Goal: Task Accomplishment & Management: Use online tool/utility

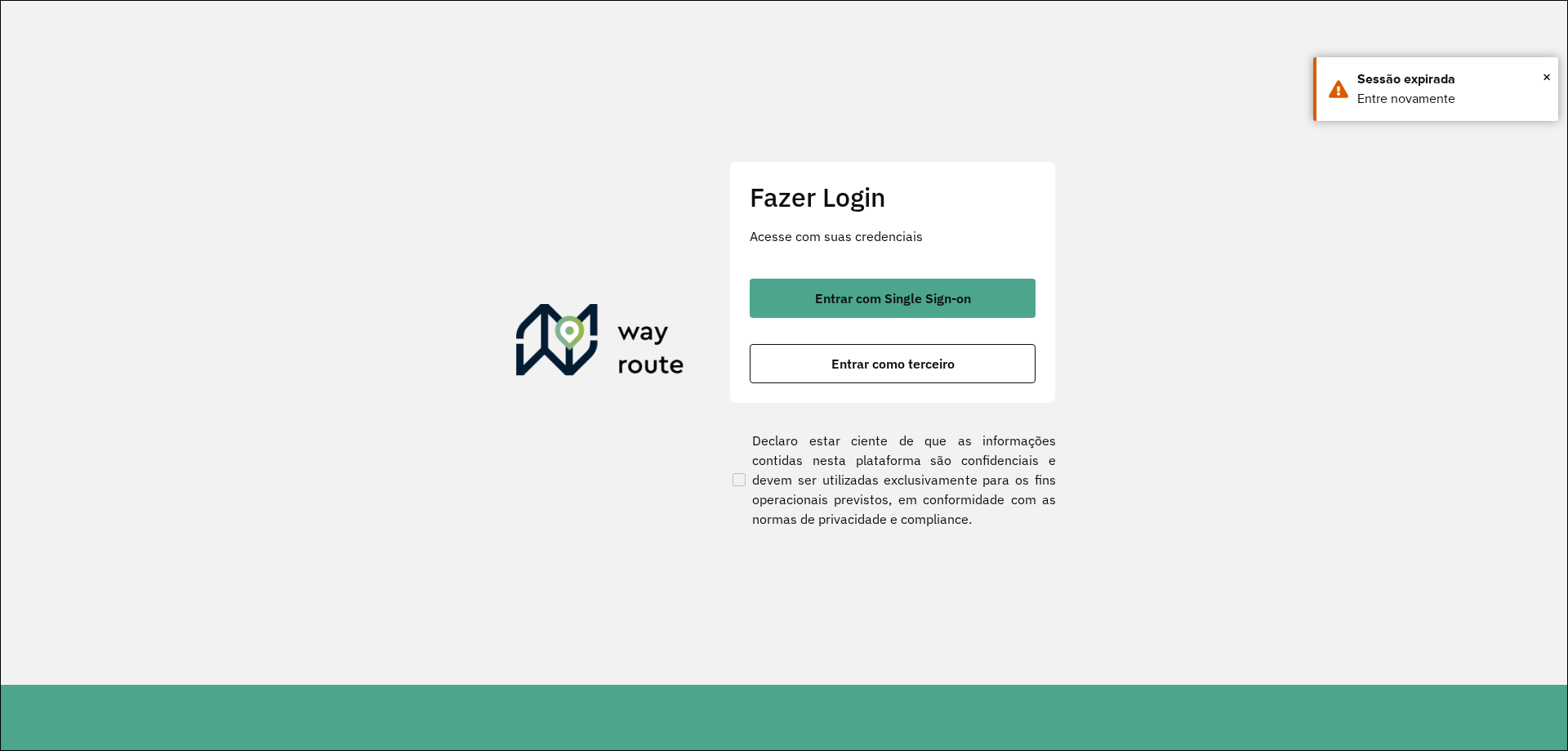
click at [867, 293] on span "Entrar com Single Sign-on" at bounding box center [893, 298] width 156 height 13
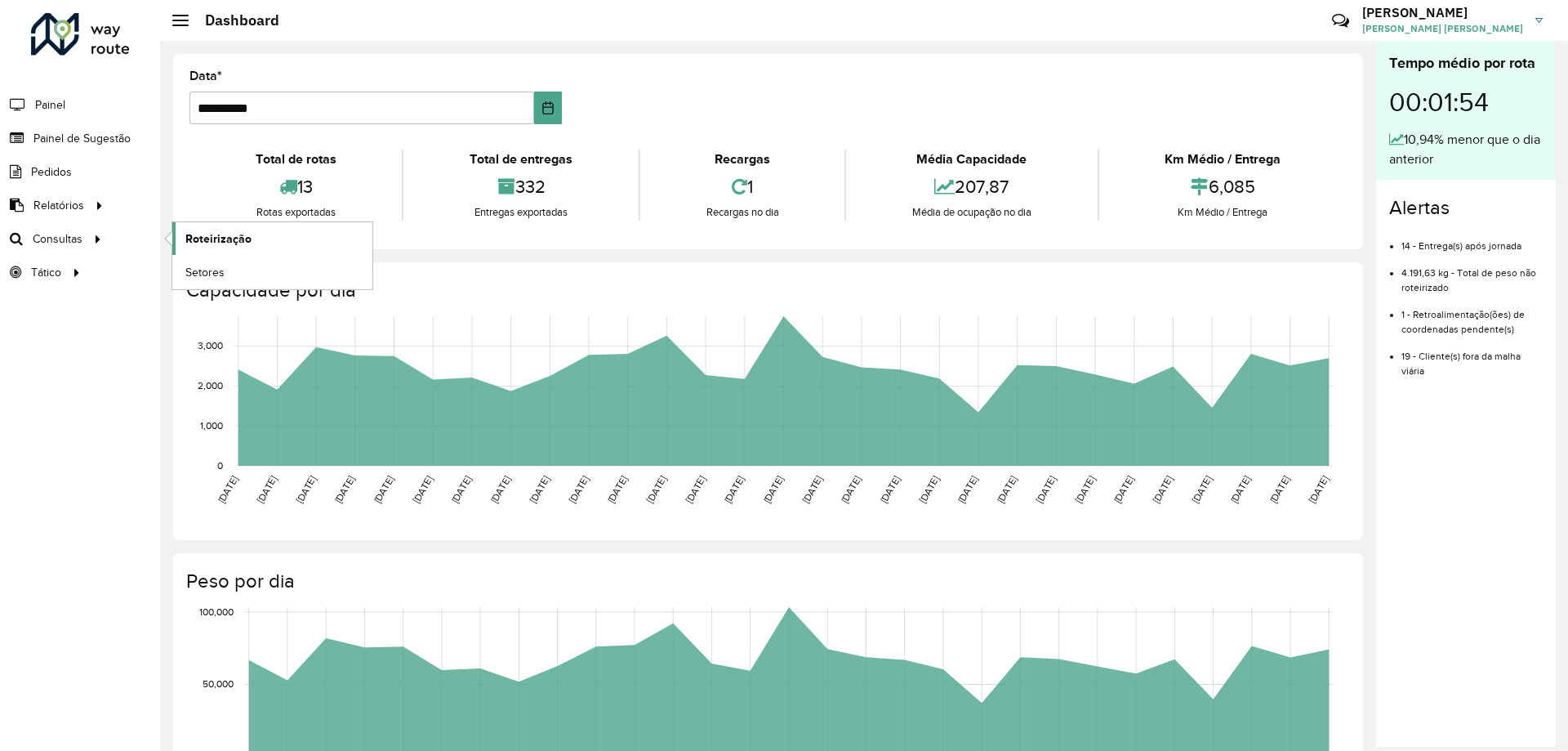
click at [212, 238] on span "Roteirização" at bounding box center [219, 239] width 66 height 17
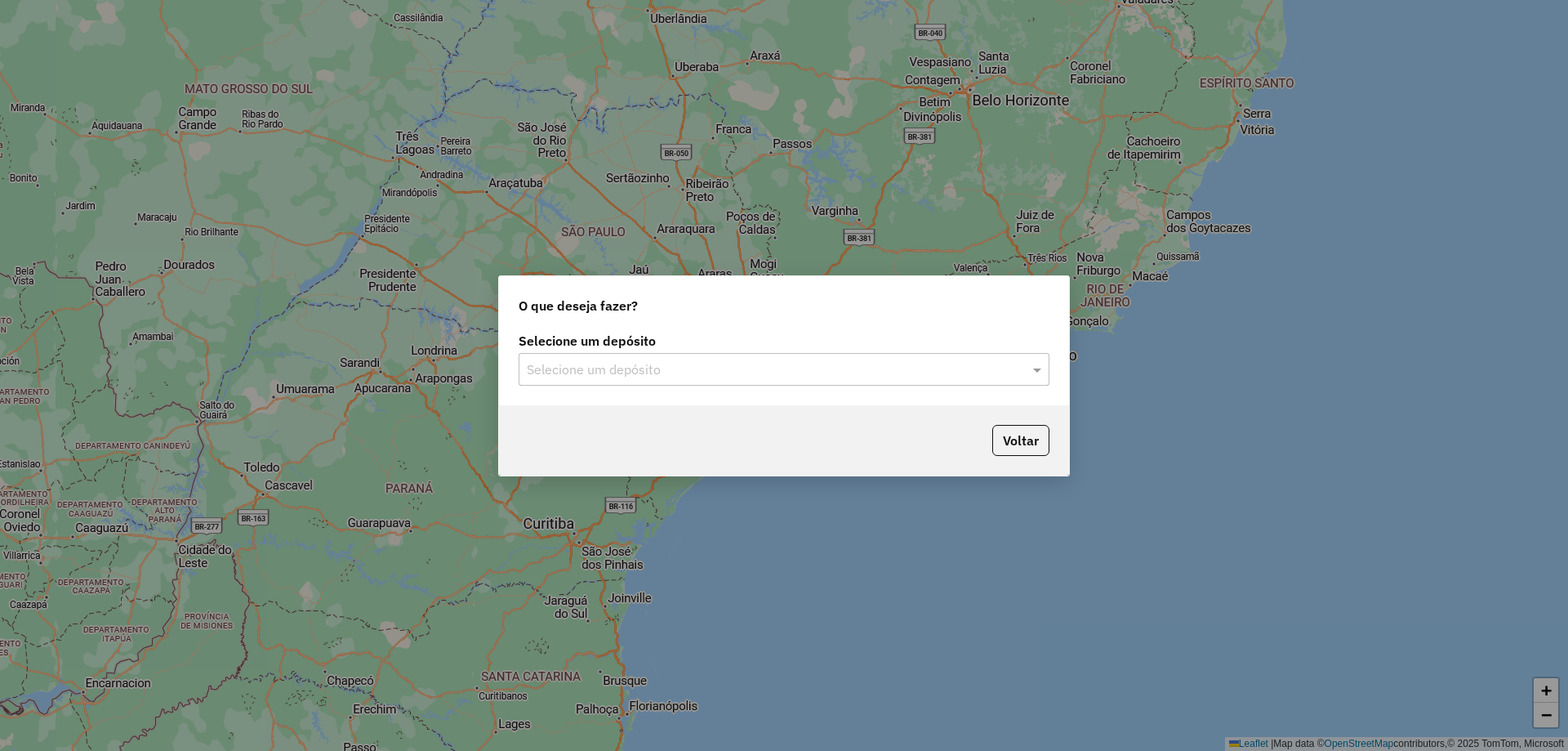
click at [662, 366] on input "text" at bounding box center [767, 370] width 482 height 19
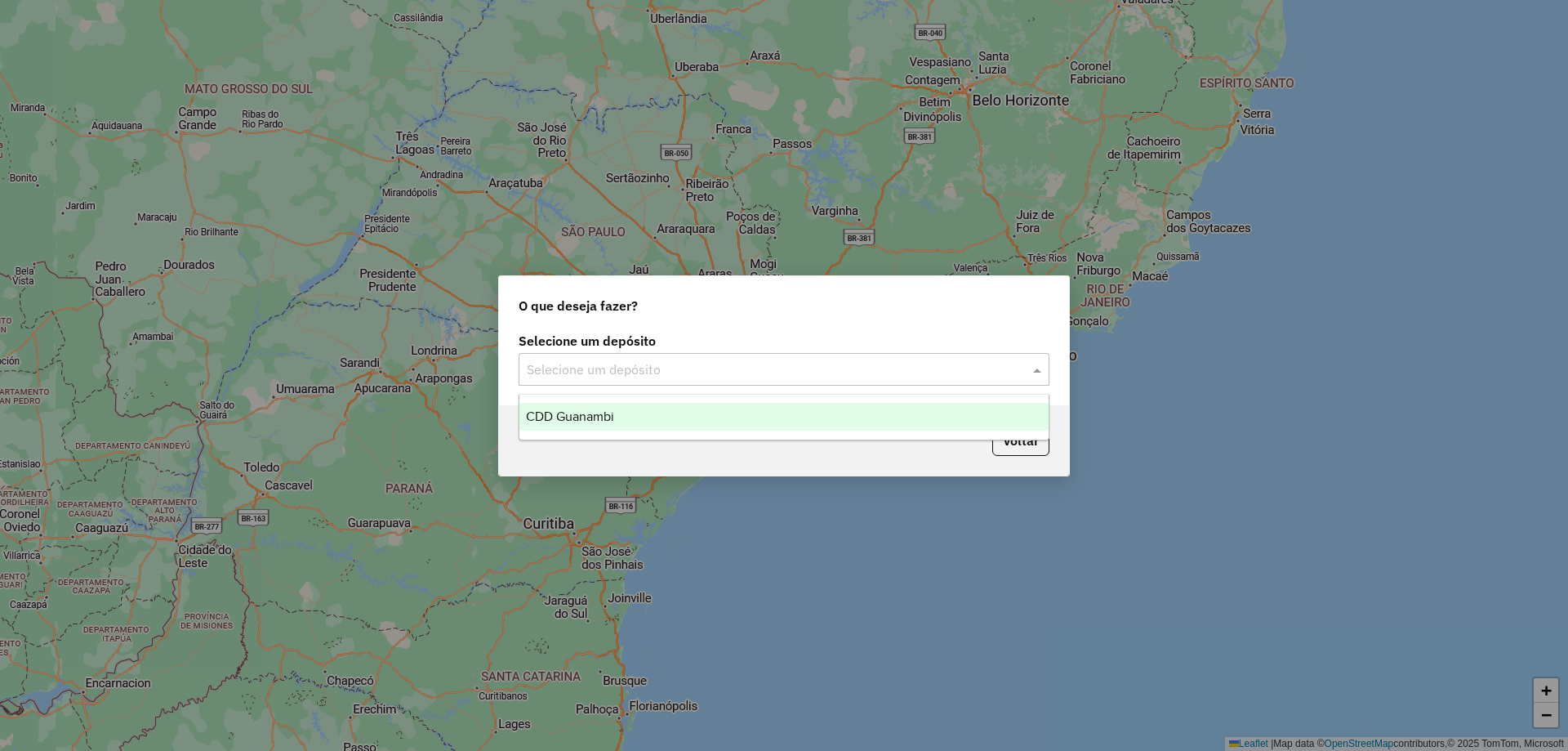
click at [634, 409] on div "CDD Guanambi" at bounding box center [784, 416] width 529 height 28
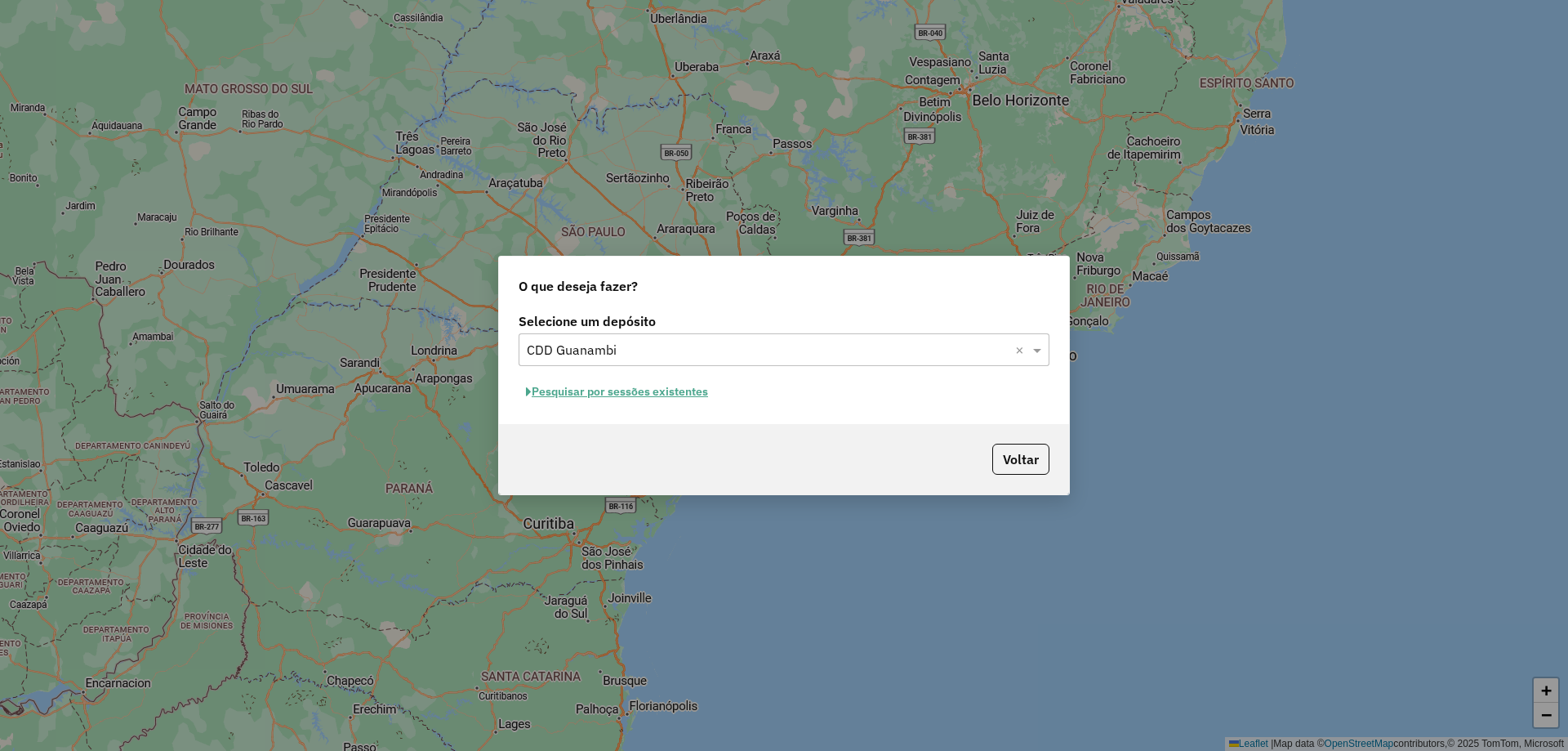
click at [621, 398] on button "Pesquisar por sessões existentes" at bounding box center [617, 392] width 197 height 26
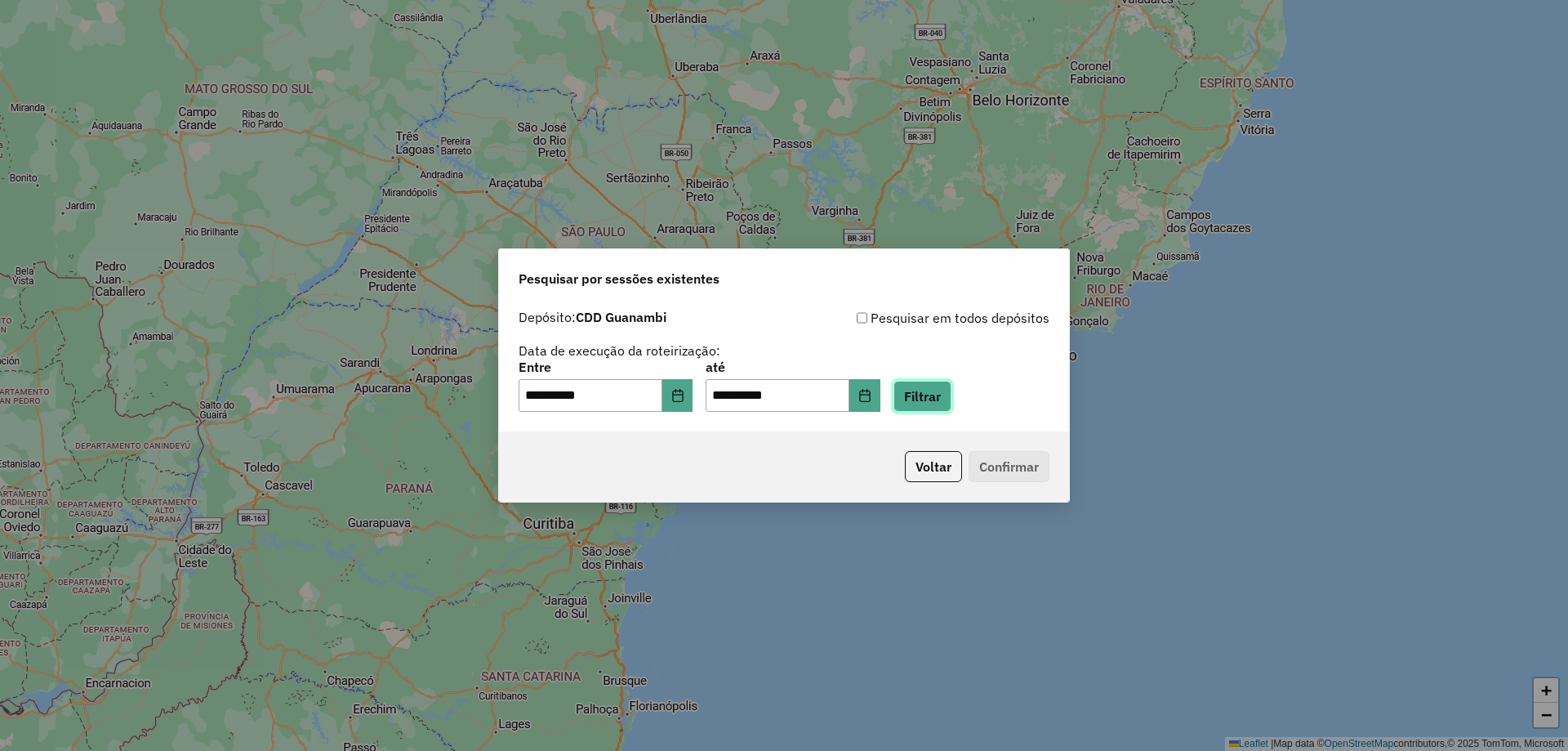
click at [936, 397] on button "Filtrar" at bounding box center [922, 396] width 58 height 31
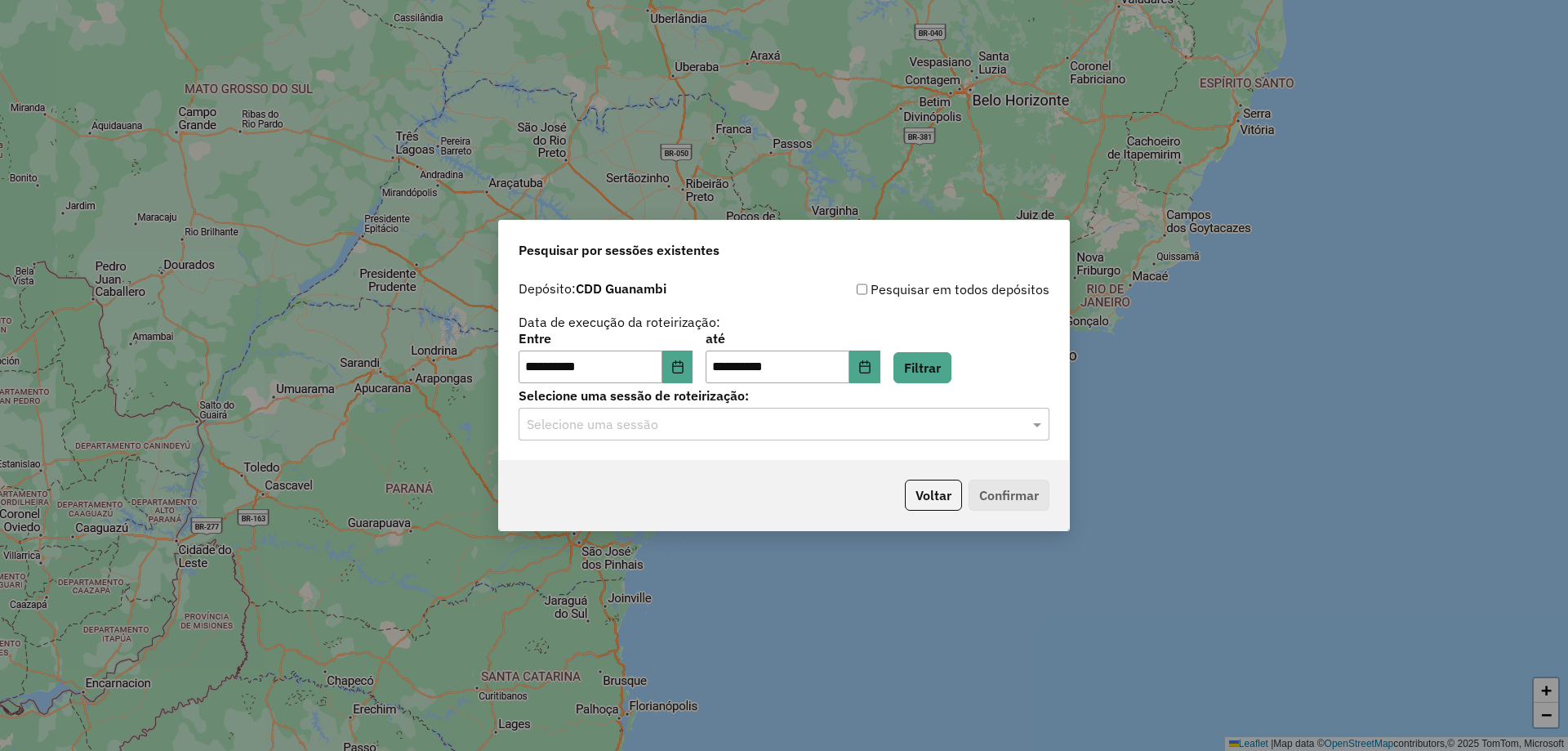
click at [638, 424] on input "text" at bounding box center [767, 424] width 482 height 19
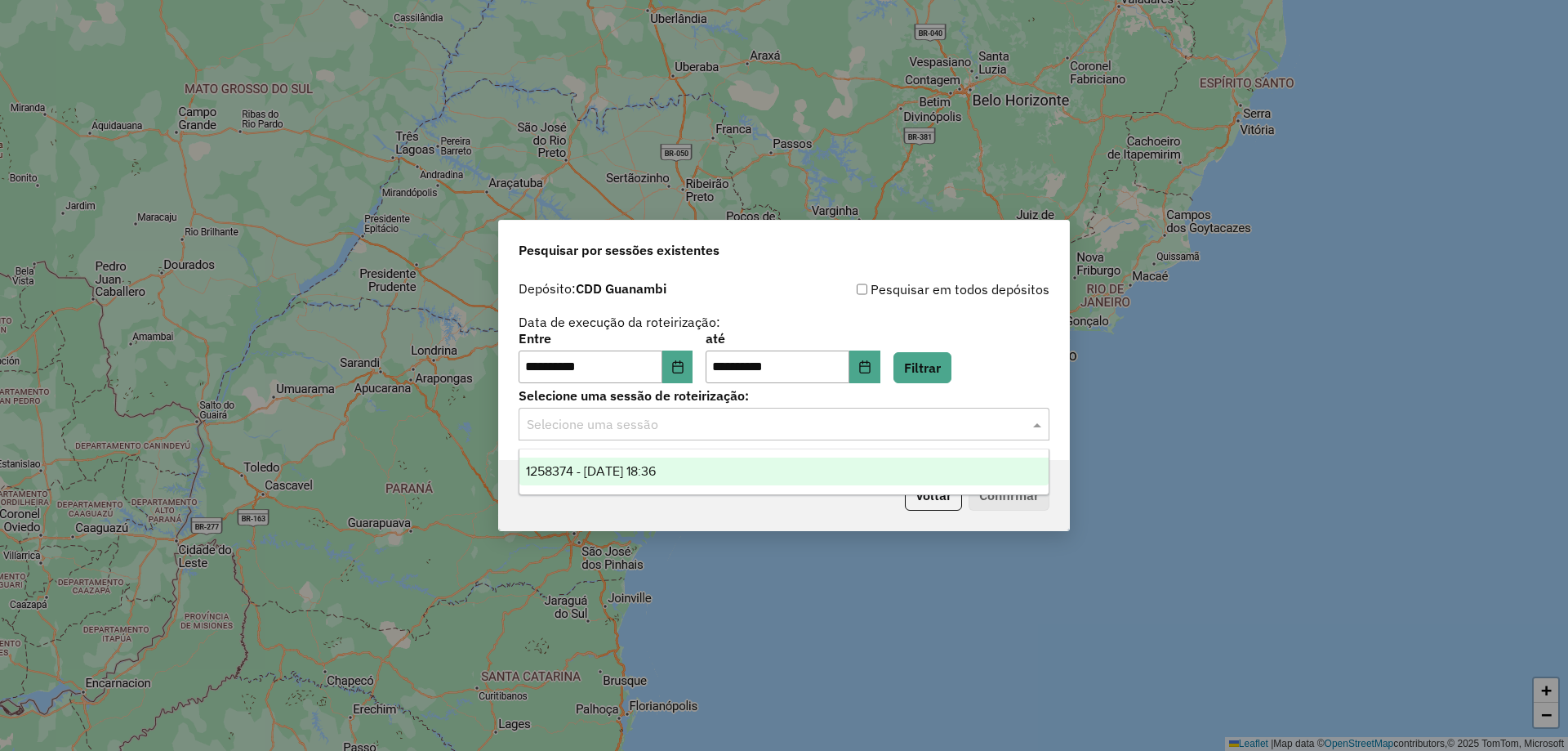
click at [603, 469] on span "1258374 - 03/09/2025 18:36" at bounding box center [590, 471] width 130 height 14
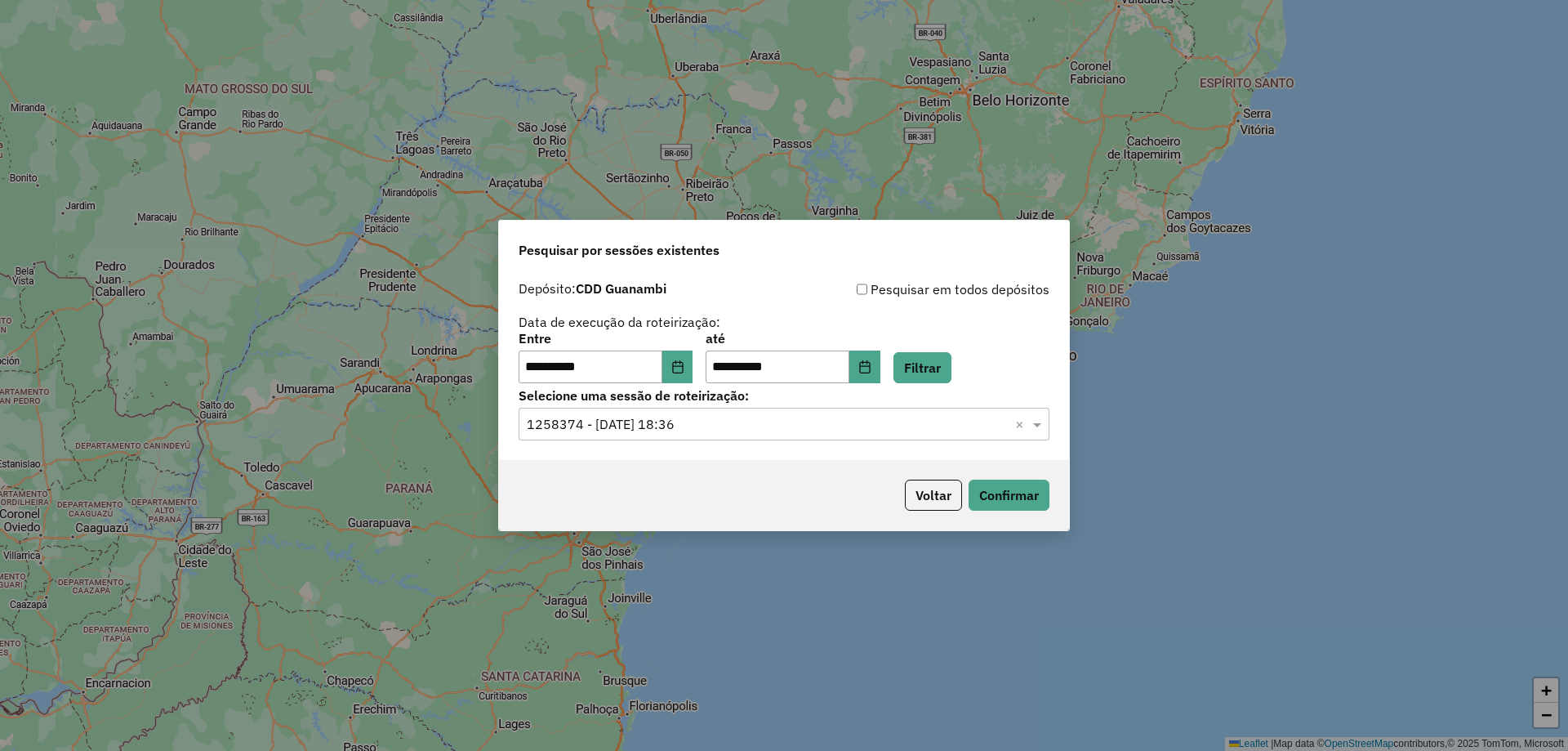
click at [1028, 514] on div "Voltar Confirmar" at bounding box center [784, 495] width 570 height 70
click at [1028, 501] on button "Confirmar" at bounding box center [1009, 495] width 81 height 31
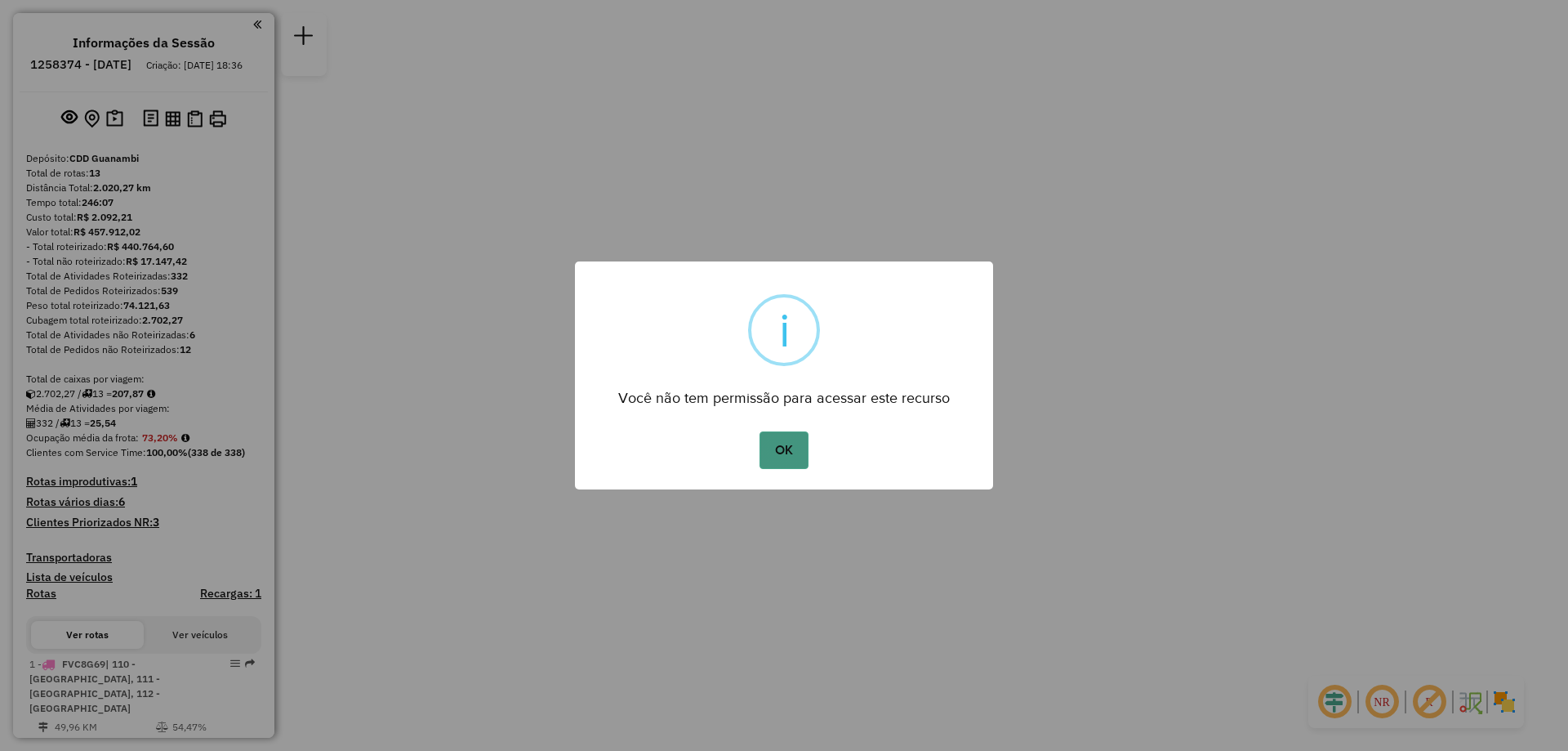
click at [805, 448] on button "OK" at bounding box center [783, 449] width 48 height 38
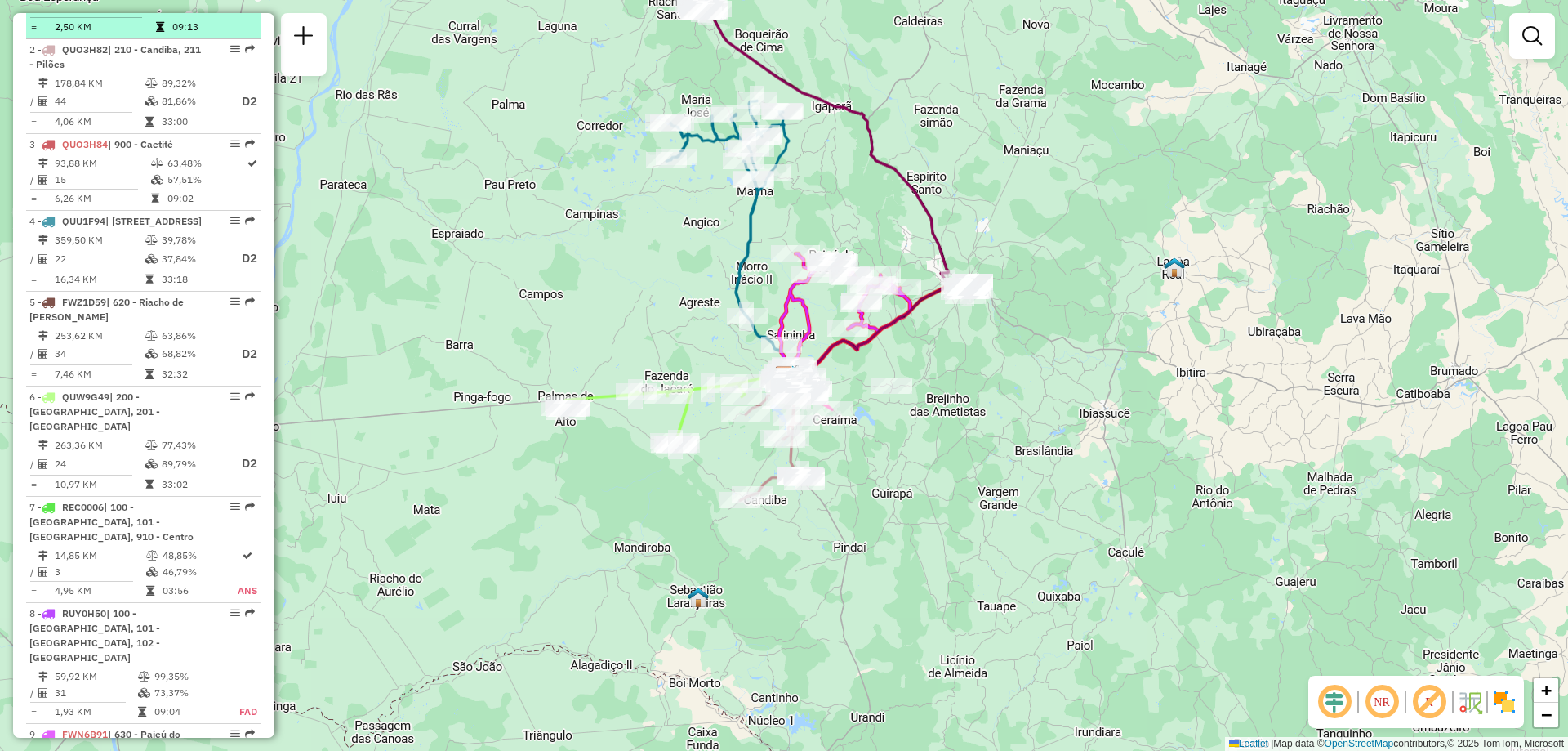
scroll to position [817, 0]
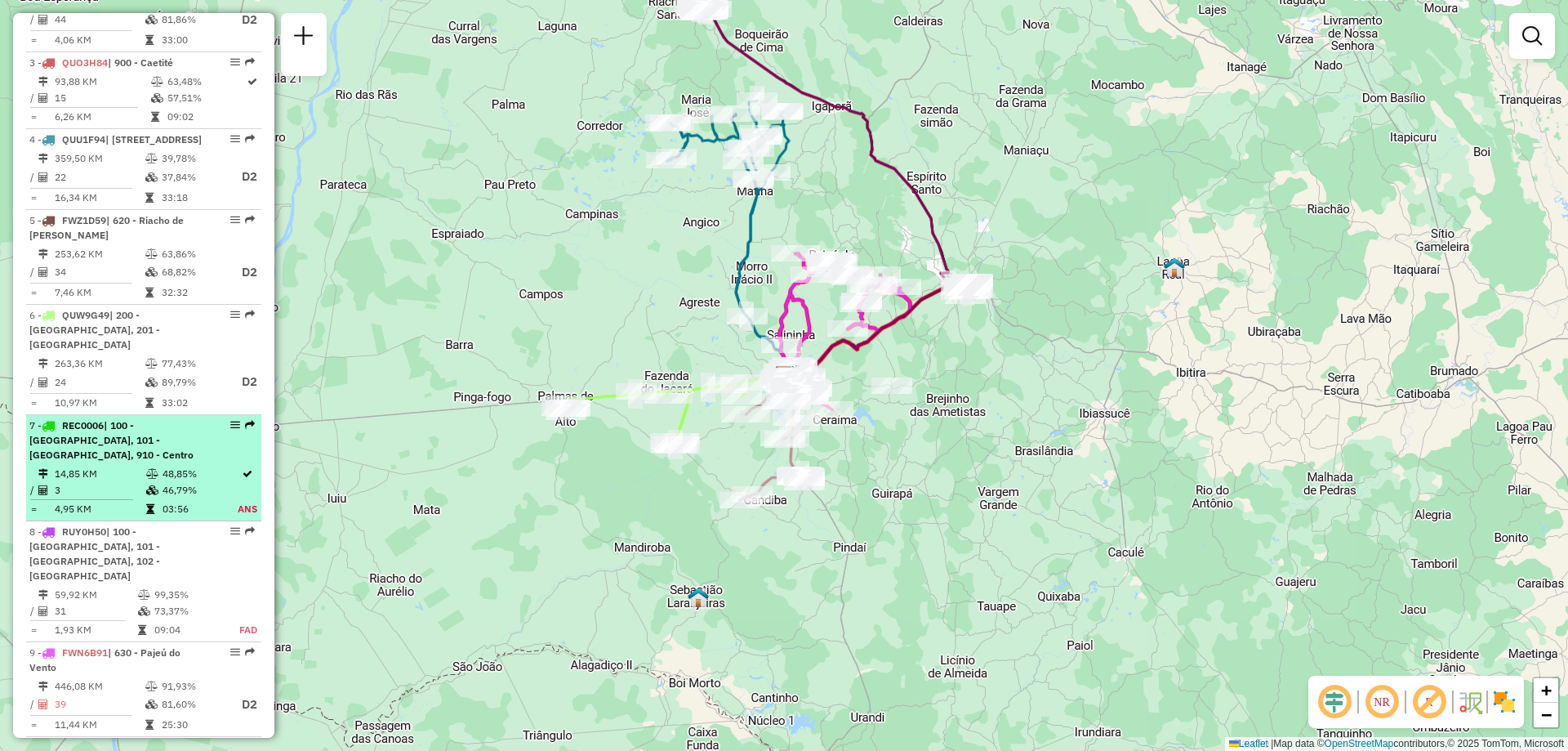
click at [106, 448] on div "7 - REC0006 | 100 - [GEOGRAPHIC_DATA], 101 - [GEOGRAPHIC_DATA], 910 - Centro" at bounding box center [116, 440] width 173 height 44
select select "**********"
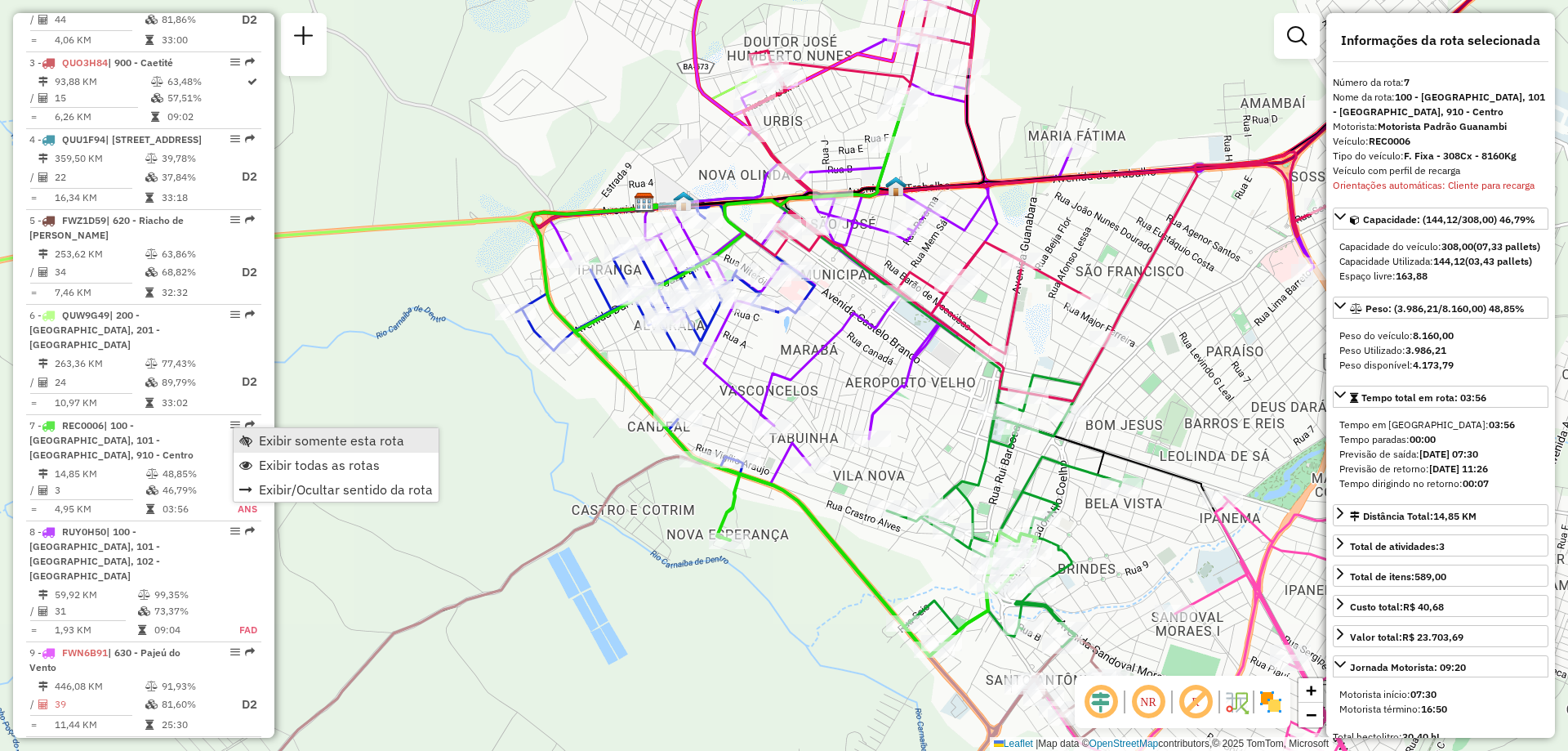
click at [272, 444] on span "Exibir somente esta rota" at bounding box center [332, 440] width 145 height 13
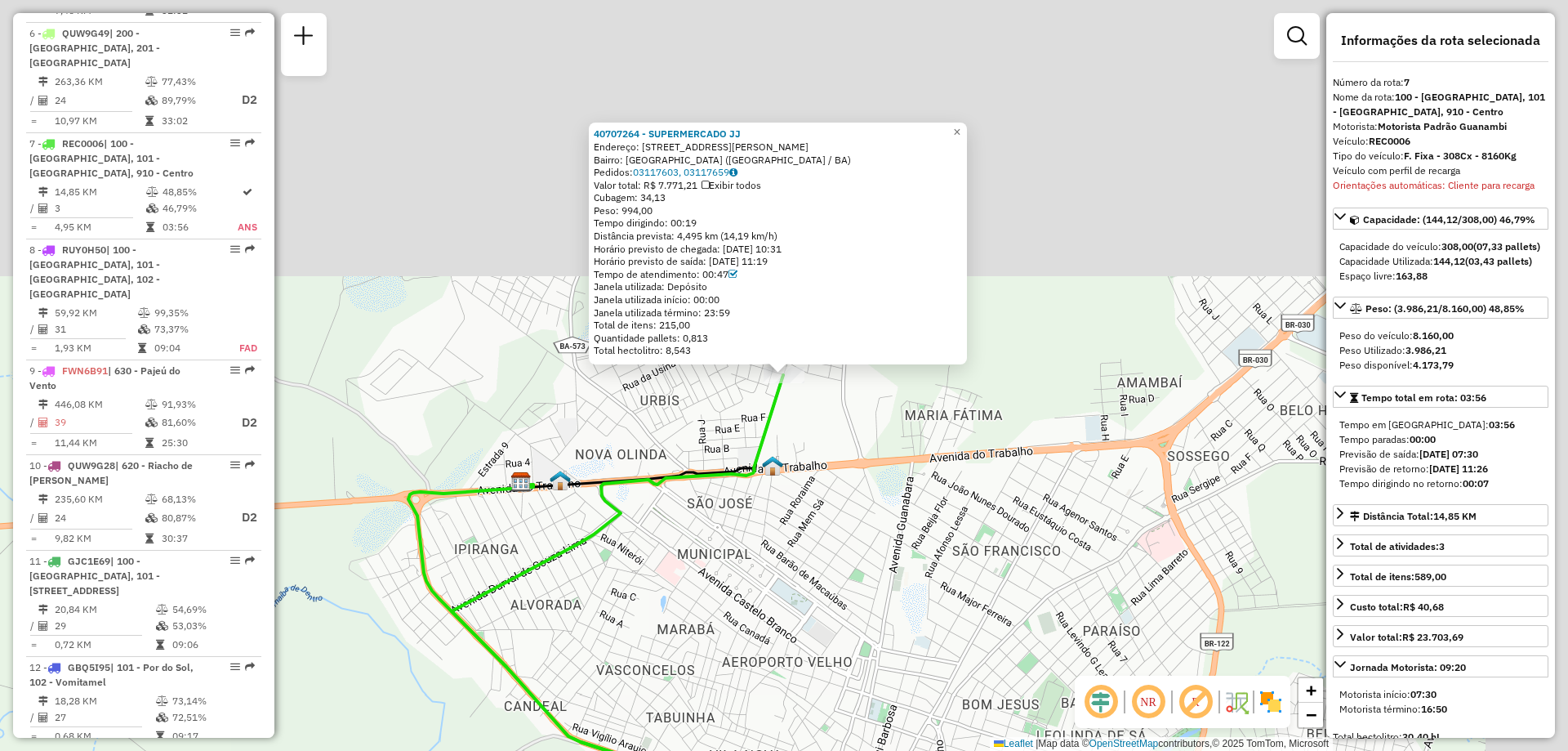
scroll to position [1219, 0]
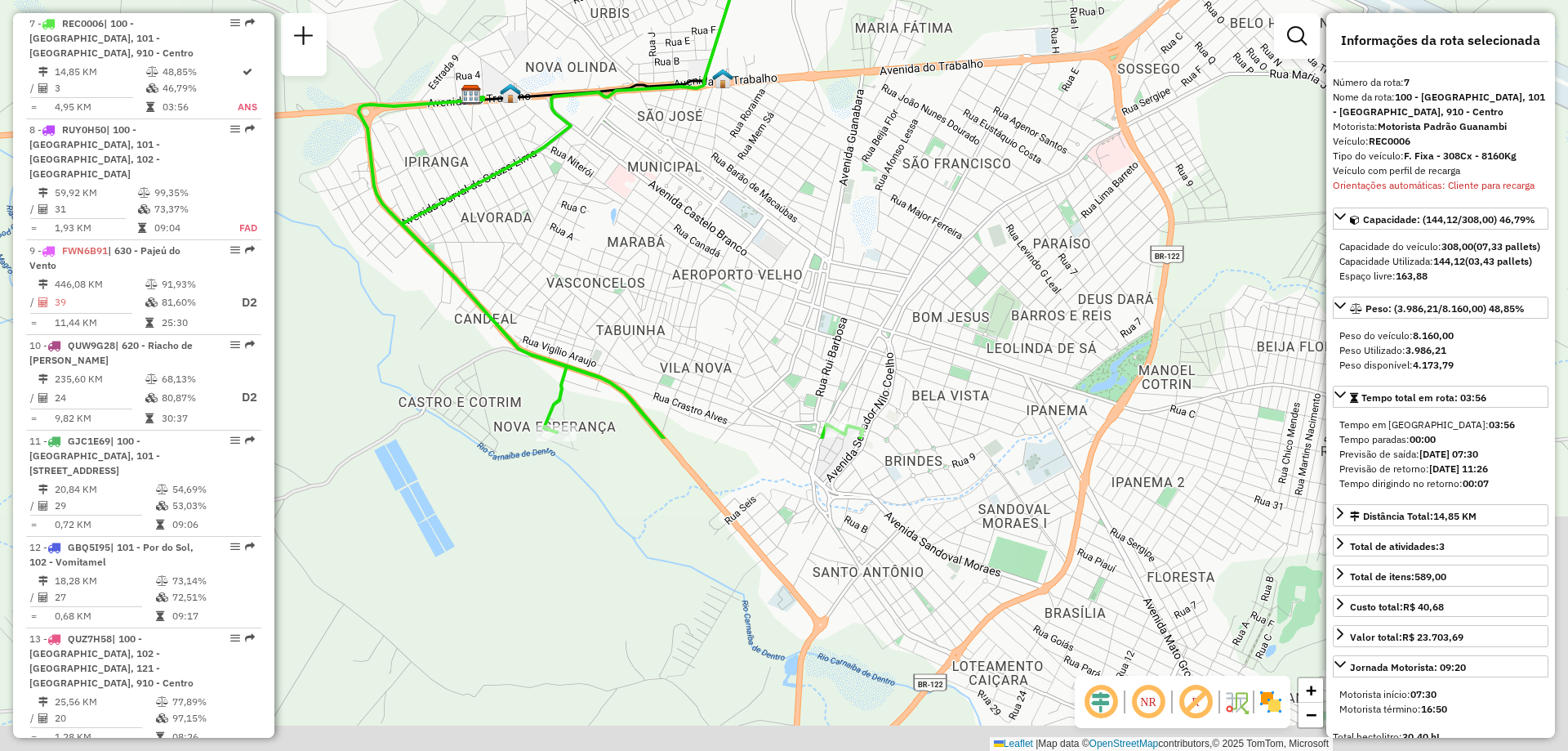
drag, startPoint x: 876, startPoint y: 540, endPoint x: 824, endPoint y: 144, distance: 399.4
click at [824, 144] on div "40707264 - SUPERMERCADO [PERSON_NAME]: [STREET_ADDRESS]: [GEOGRAPHIC_DATA] ([GE…" at bounding box center [784, 375] width 1568 height 751
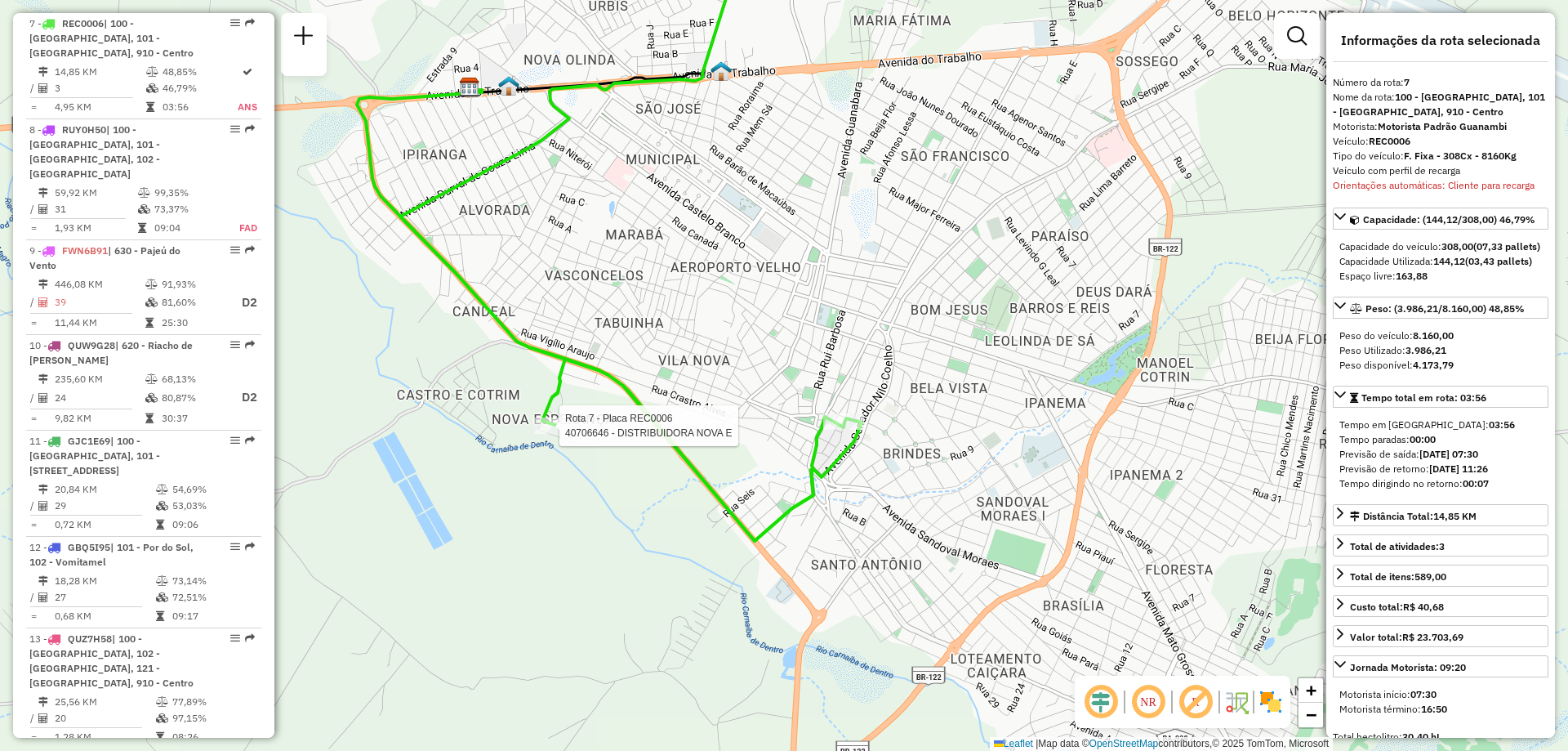
click at [557, 434] on div at bounding box center [554, 426] width 40 height 17
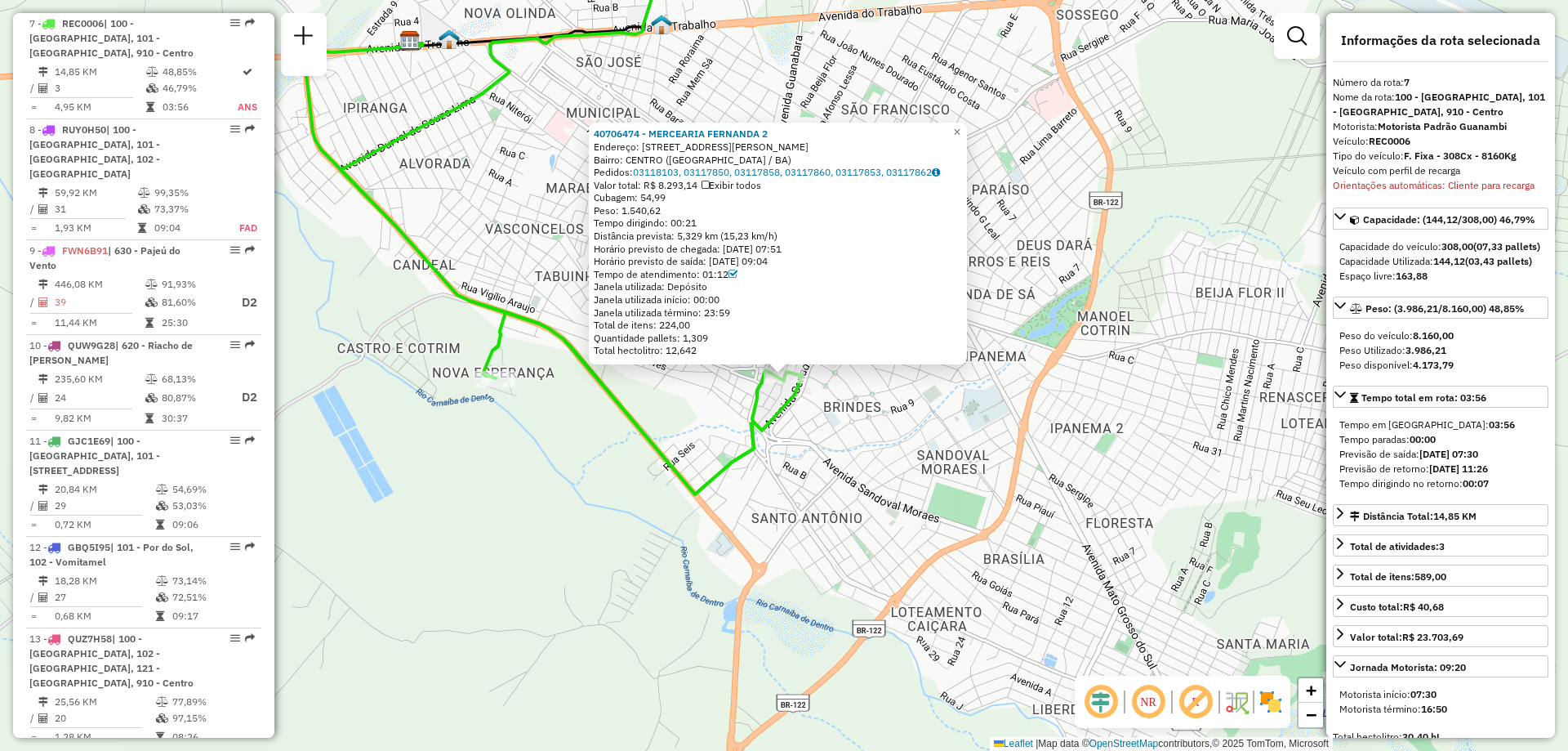
click at [810, 439] on div "40706474 - MERCEARIA FERNANDA 2 Endereço: [STREET_ADDRESS][PERSON_NAME] Pedidos…" at bounding box center [784, 375] width 1568 height 751
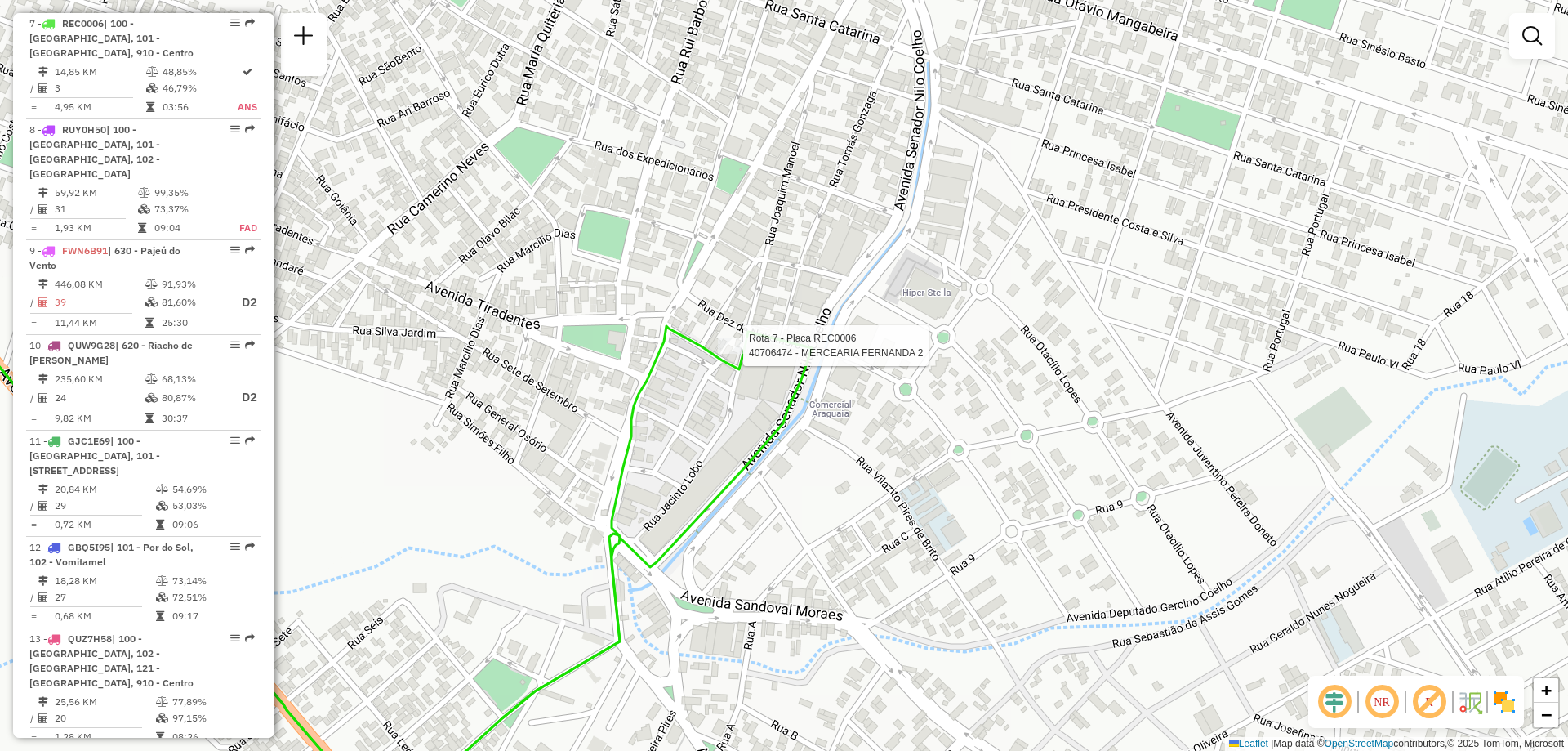
select select "**********"
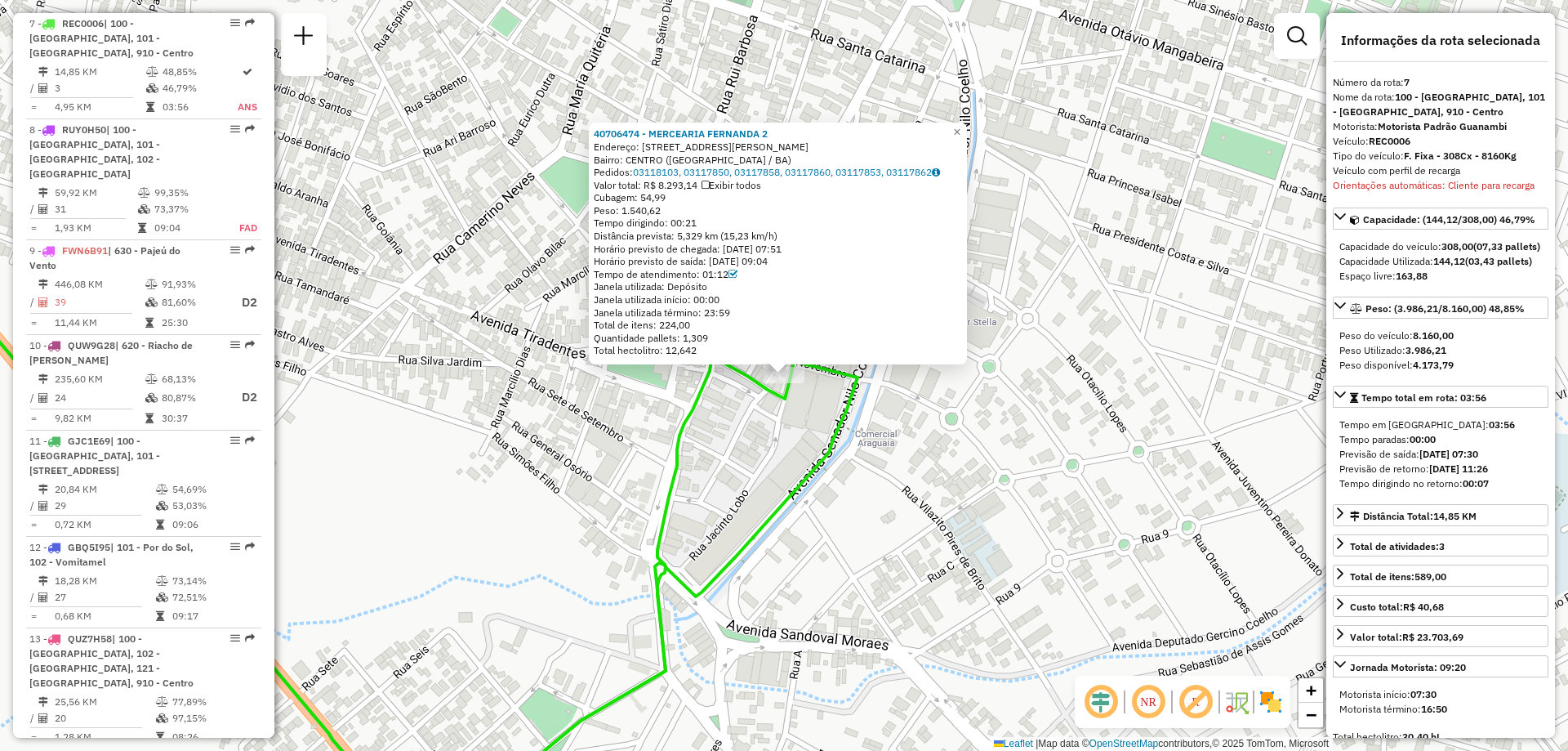
click at [879, 489] on div "40706474 - MERCEARIA FERNANDA 2 Endereço: [STREET_ADDRESS][PERSON_NAME] Pedidos…" at bounding box center [784, 375] width 1568 height 751
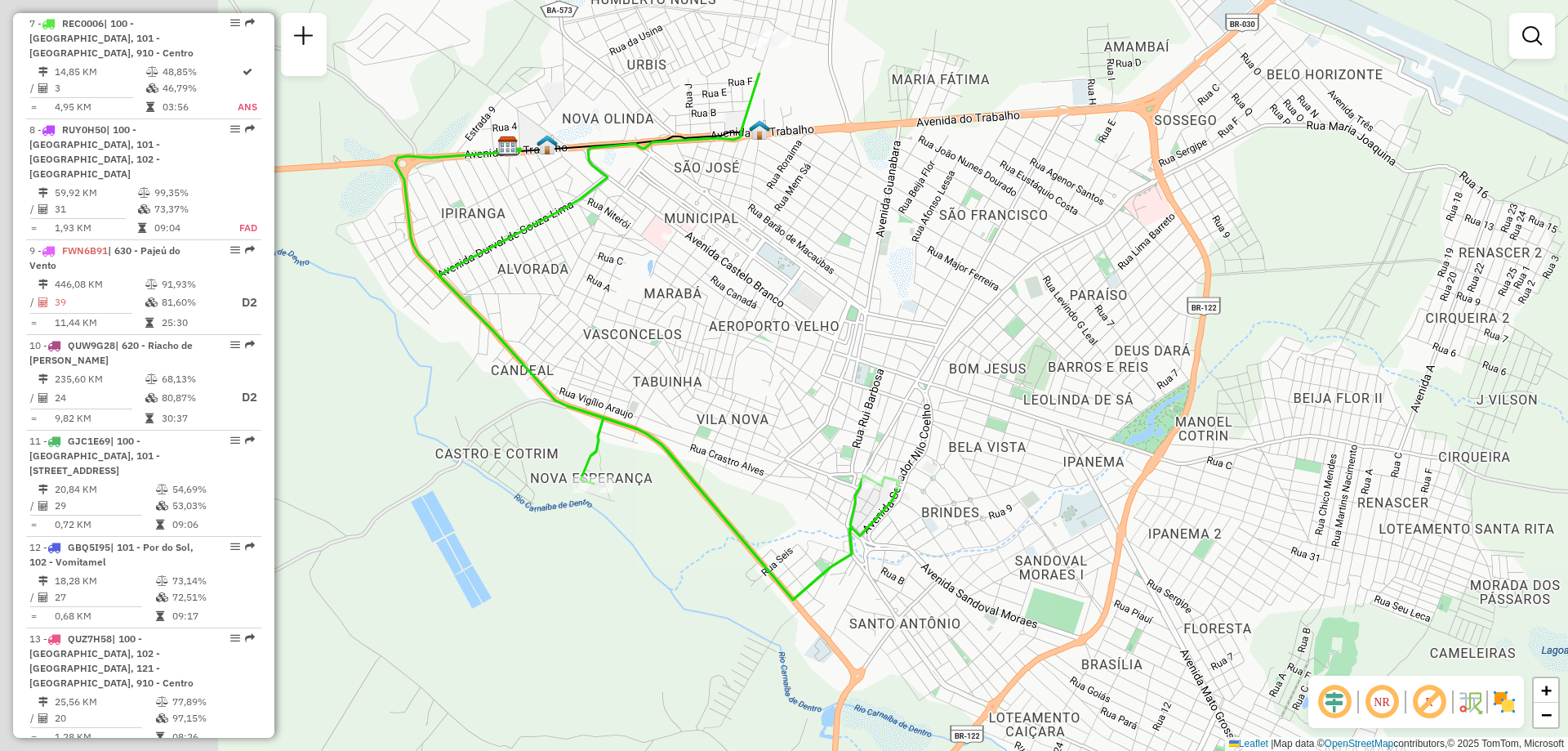
drag, startPoint x: 389, startPoint y: 249, endPoint x: 932, endPoint y: 445, distance: 577.3
click at [932, 445] on div "Janela de atendimento Grade de atendimento Capacidade Transportadoras Veículos …" at bounding box center [784, 375] width 1568 height 751
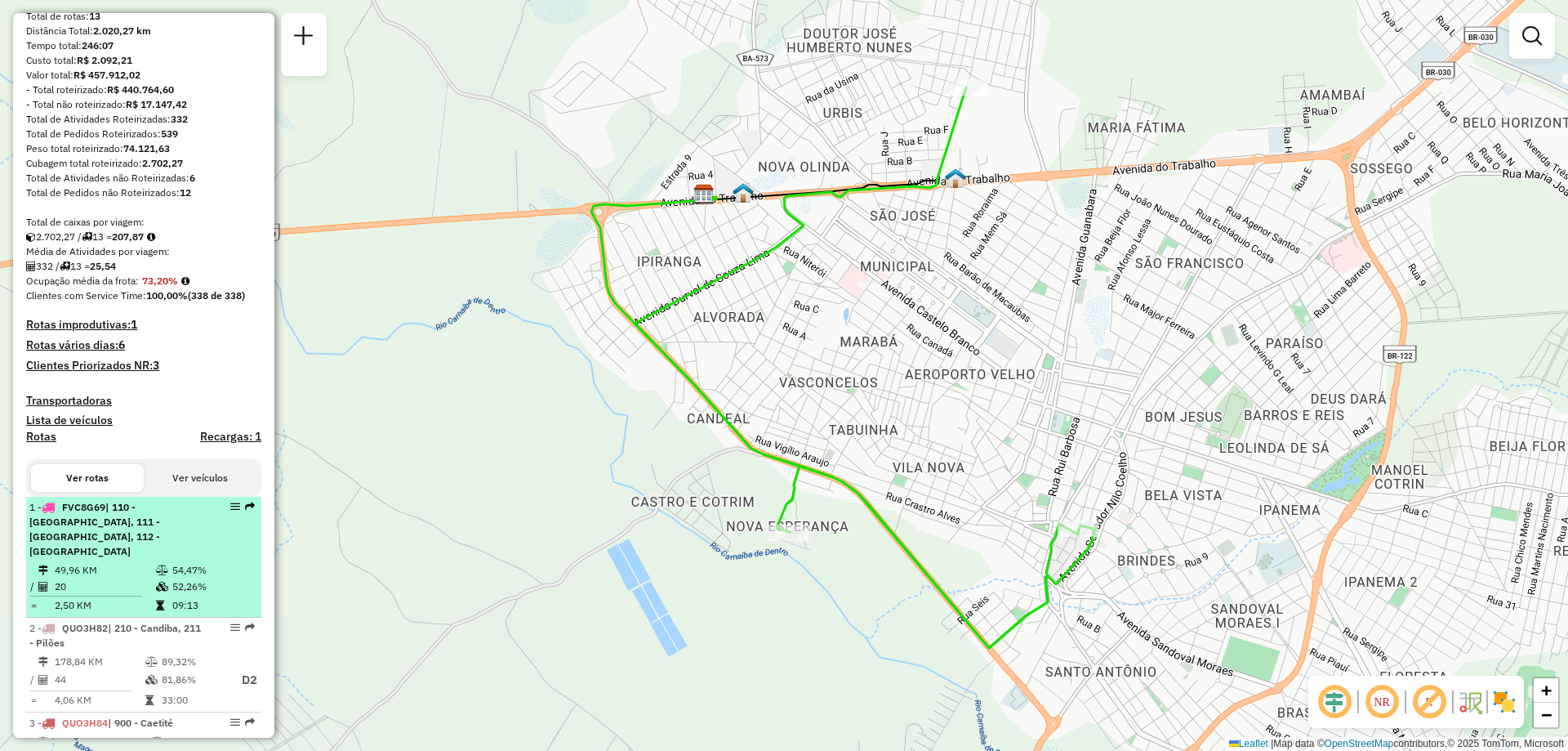
scroll to position [320, 0]
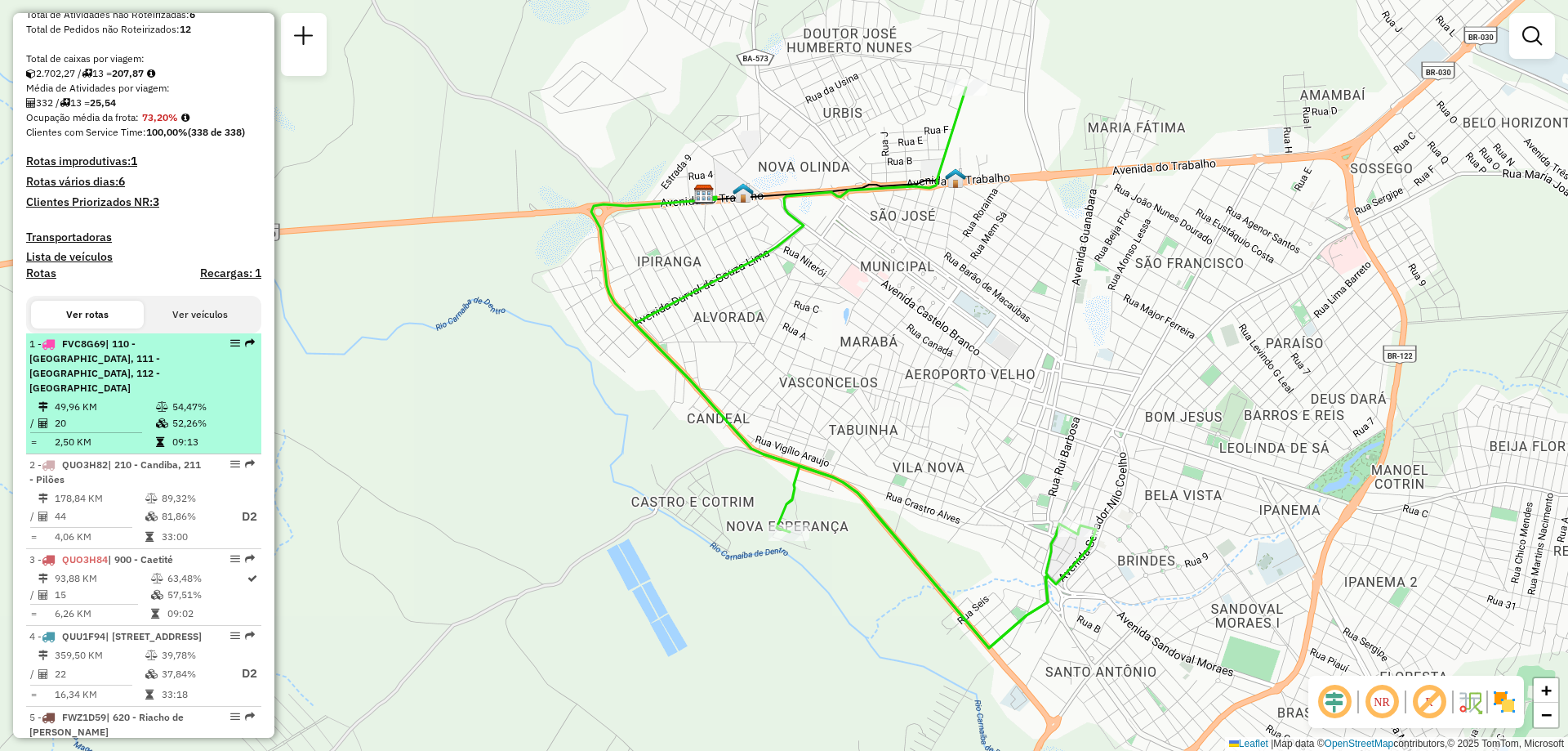
click at [232, 348] on em at bounding box center [235, 343] width 10 height 10
select select "**********"
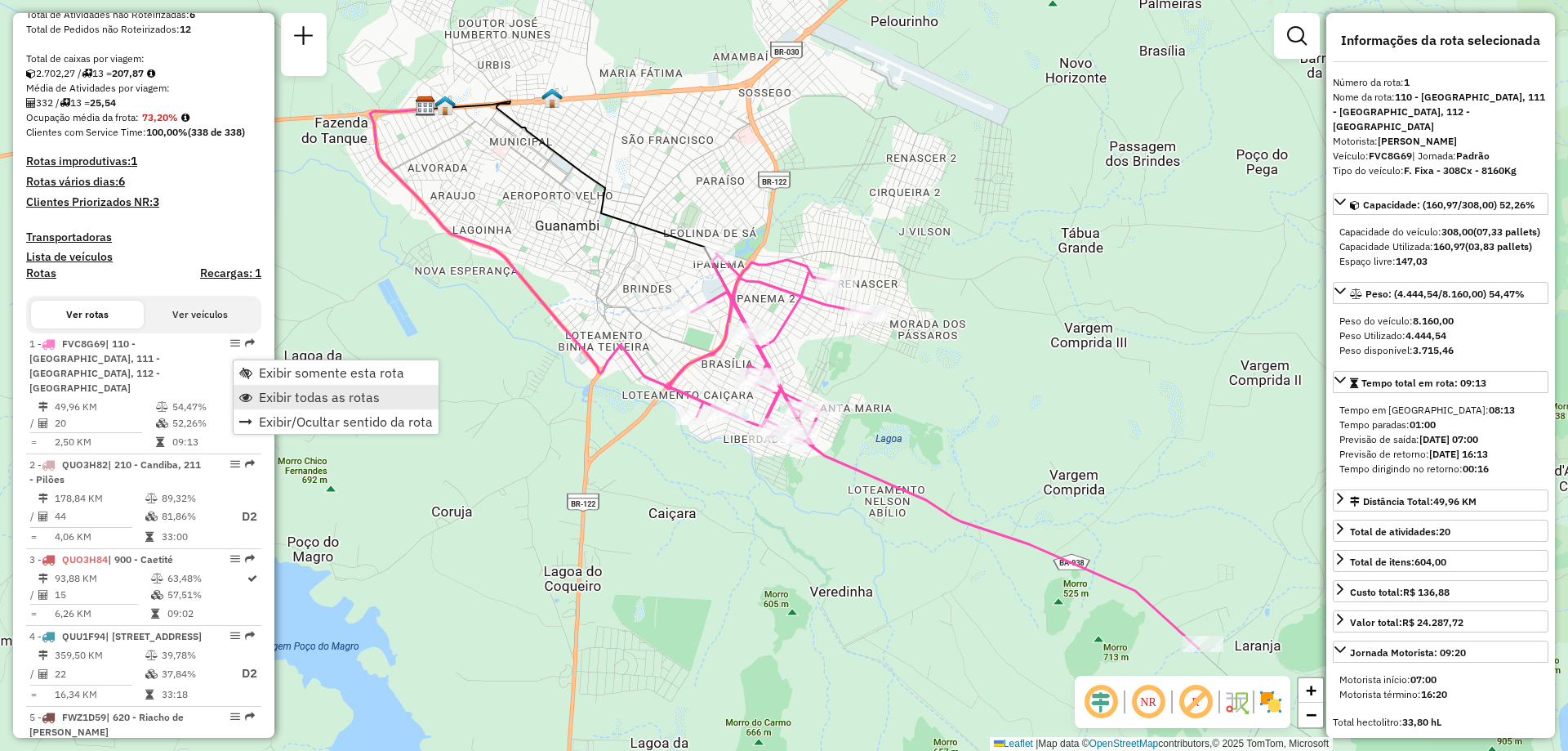
click at [320, 400] on span "Exibir todas as rotas" at bounding box center [320, 397] width 121 height 13
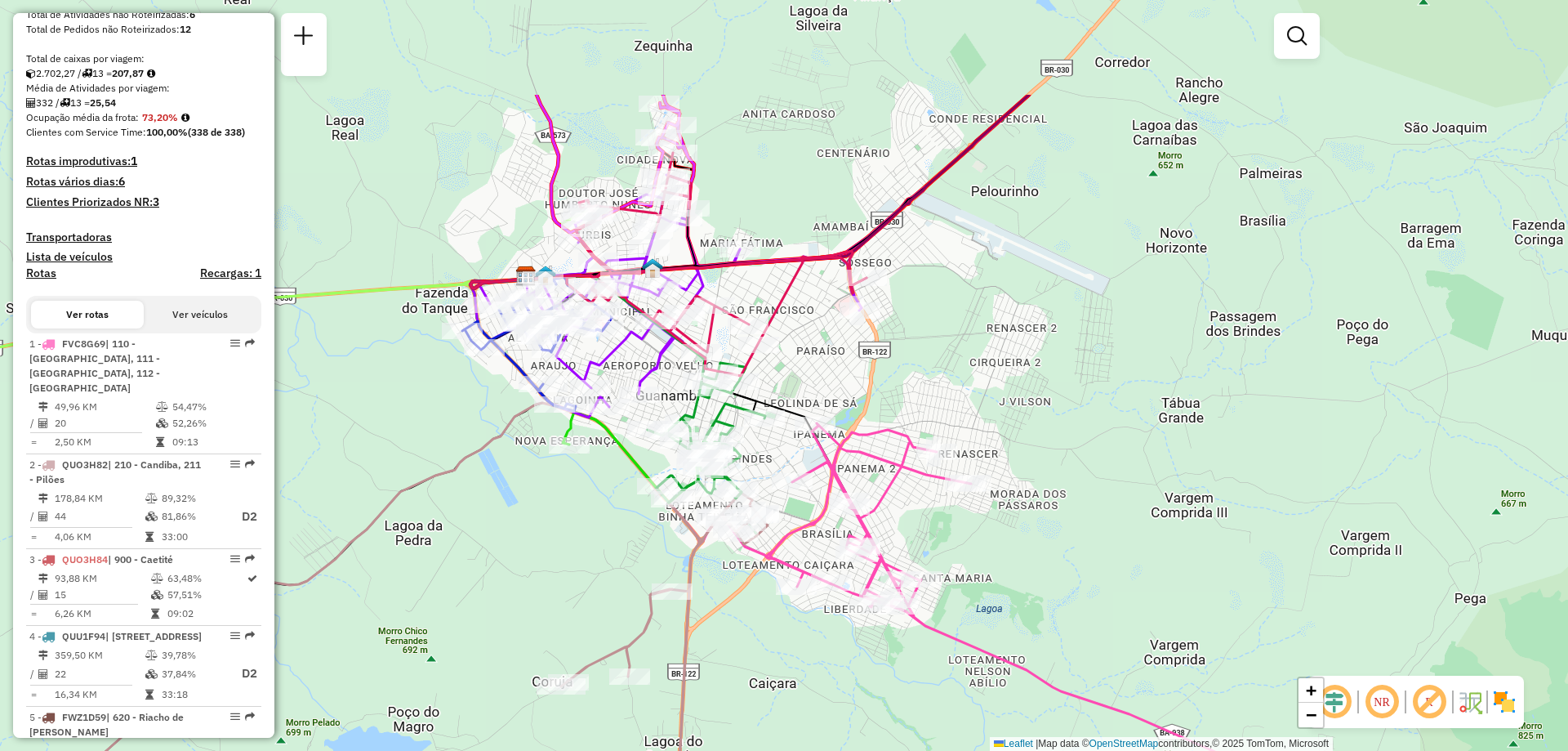
drag, startPoint x: 913, startPoint y: 140, endPoint x: 1010, endPoint y: 305, distance: 191.4
click at [1010, 305] on div "Janela de atendimento Grade de atendimento Capacidade Transportadoras Veículos …" at bounding box center [784, 375] width 1568 height 751
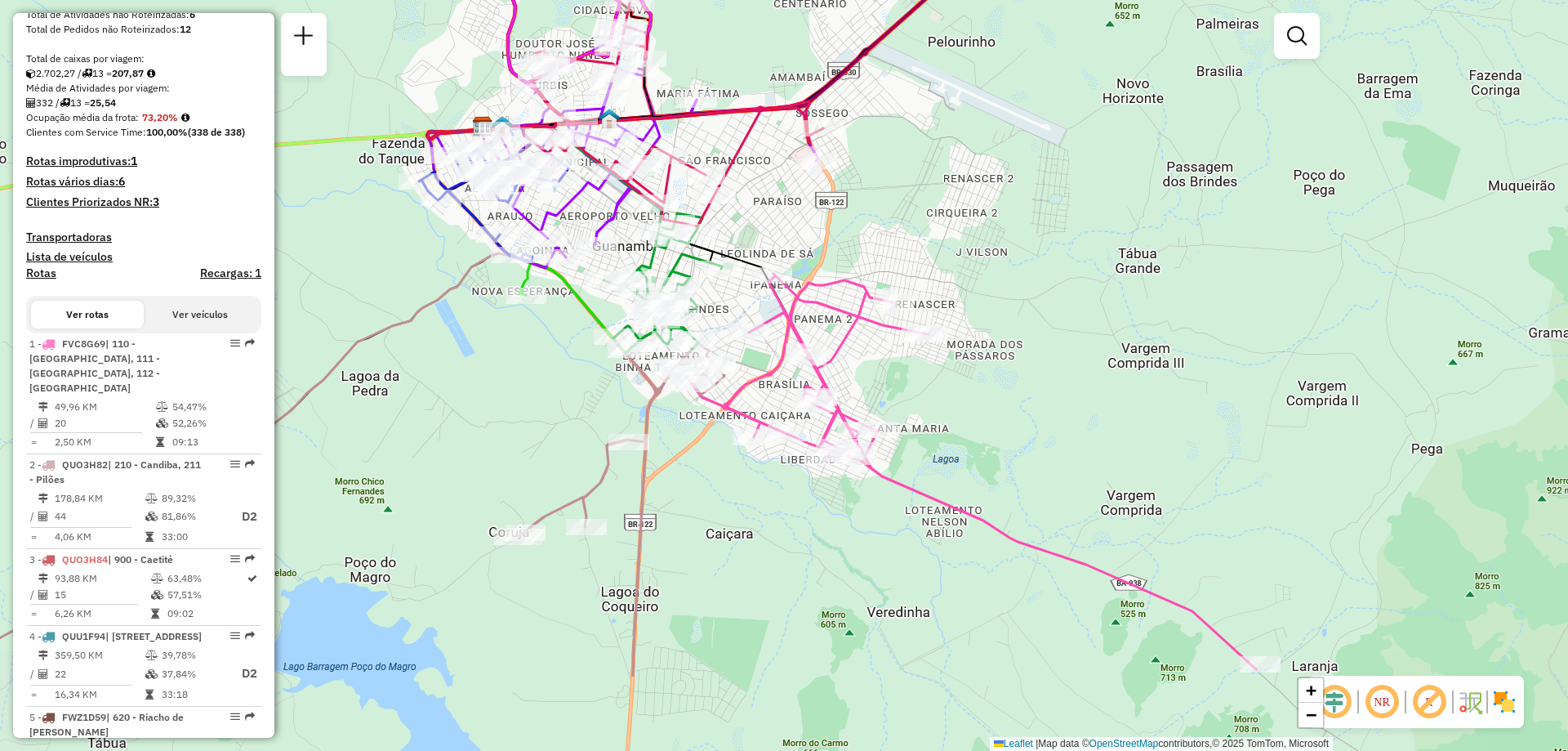
drag, startPoint x: 1093, startPoint y: 434, endPoint x: 1050, endPoint y: 284, distance: 156.0
click at [1050, 284] on div "Janela de atendimento Grade de atendimento Capacidade Transportadoras Veículos …" at bounding box center [784, 375] width 1568 height 751
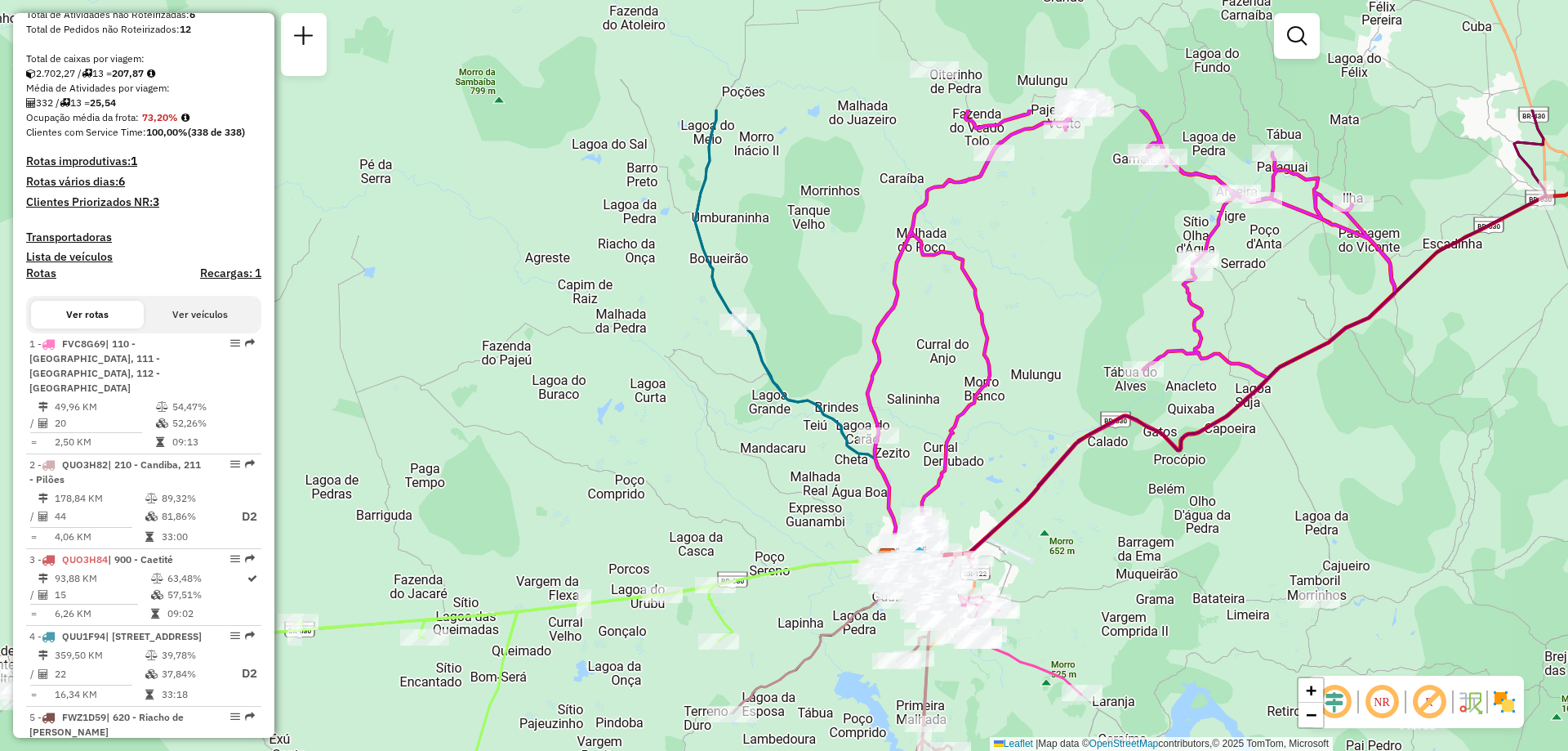
drag, startPoint x: 768, startPoint y: 440, endPoint x: 1094, endPoint y: 625, distance: 374.8
click at [1094, 625] on div "Janela de atendimento Grade de atendimento Capacidade Transportadoras Veículos …" at bounding box center [784, 375] width 1568 height 751
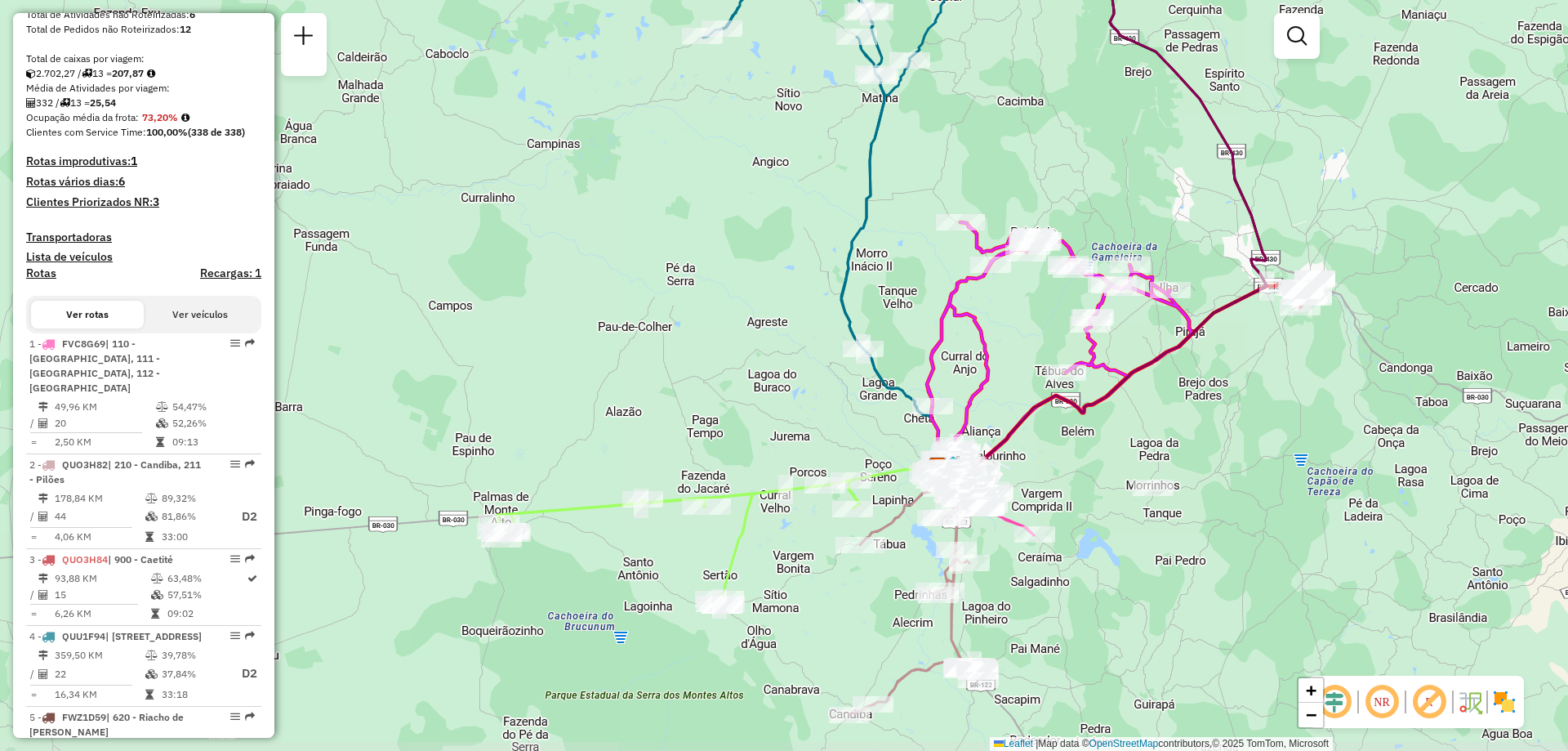
drag, startPoint x: 1252, startPoint y: 495, endPoint x: 1187, endPoint y: 464, distance: 72.0
click at [1187, 464] on div "Janela de atendimento Grade de atendimento Capacidade Transportadoras Veículos …" at bounding box center [784, 375] width 1568 height 751
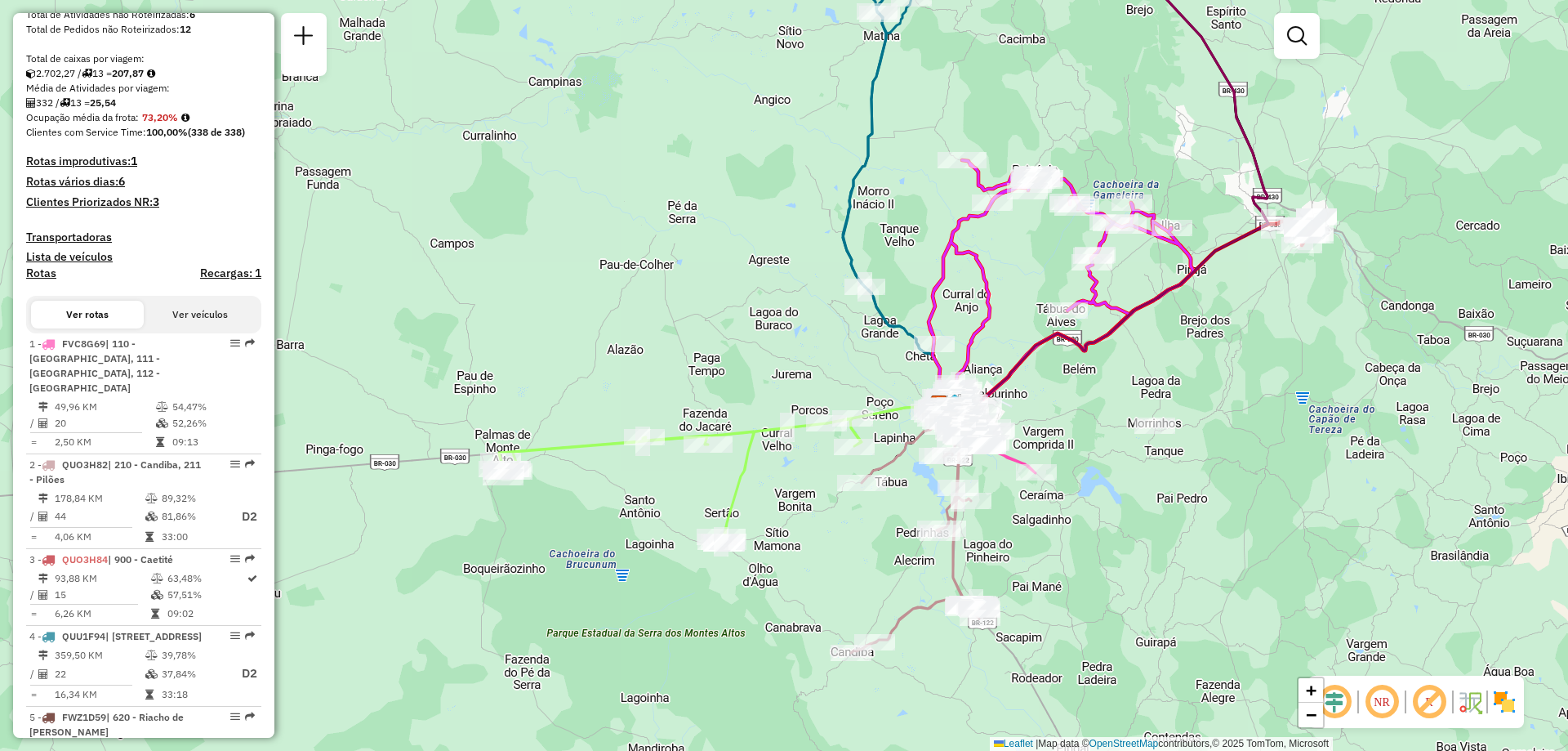
drag, startPoint x: 1117, startPoint y: 646, endPoint x: 1119, endPoint y: 584, distance: 62.0
click at [1119, 584] on div "Janela de atendimento Grade de atendimento Capacidade Transportadoras Veículos …" at bounding box center [784, 375] width 1568 height 751
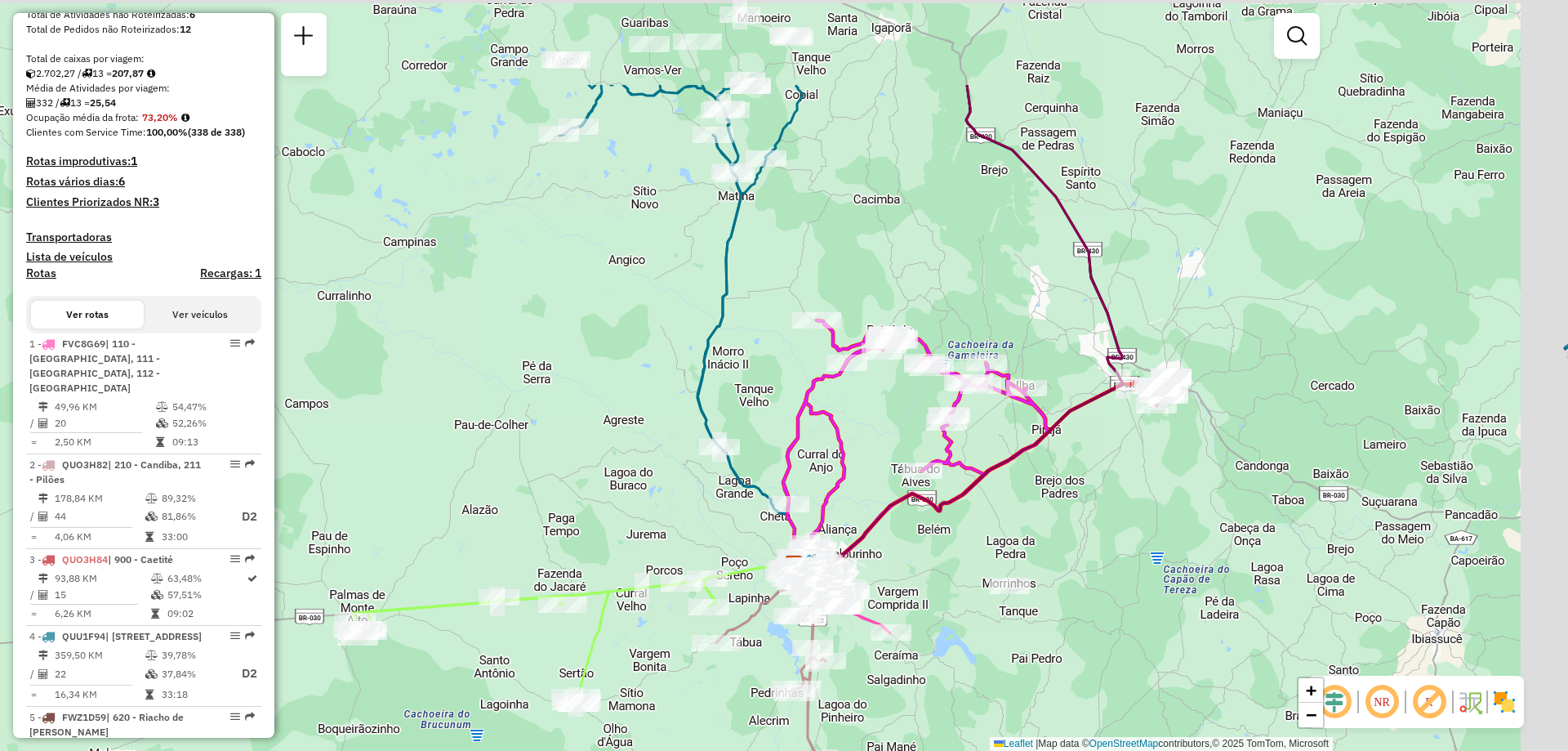
drag, startPoint x: 1258, startPoint y: 395, endPoint x: 1096, endPoint y: 556, distance: 228.4
click at [1093, 576] on div "Janela de atendimento Grade de atendimento Capacidade Transportadoras Veículos …" at bounding box center [784, 375] width 1568 height 751
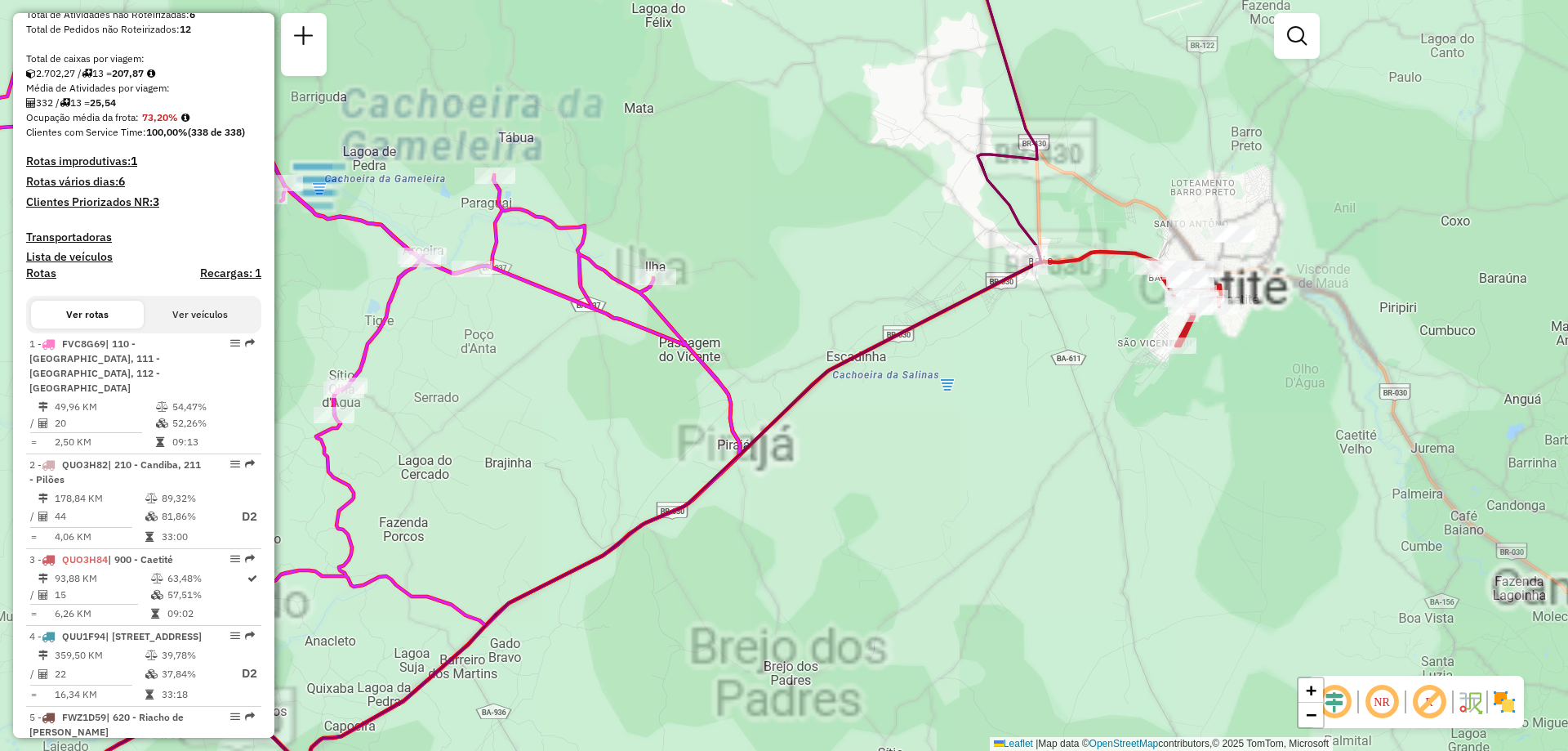
drag, startPoint x: 1230, startPoint y: 404, endPoint x: 1218, endPoint y: 443, distance: 40.8
click at [1218, 442] on div "Janela de atendimento Grade de atendimento Capacidade Transportadoras Veículos …" at bounding box center [784, 375] width 1568 height 751
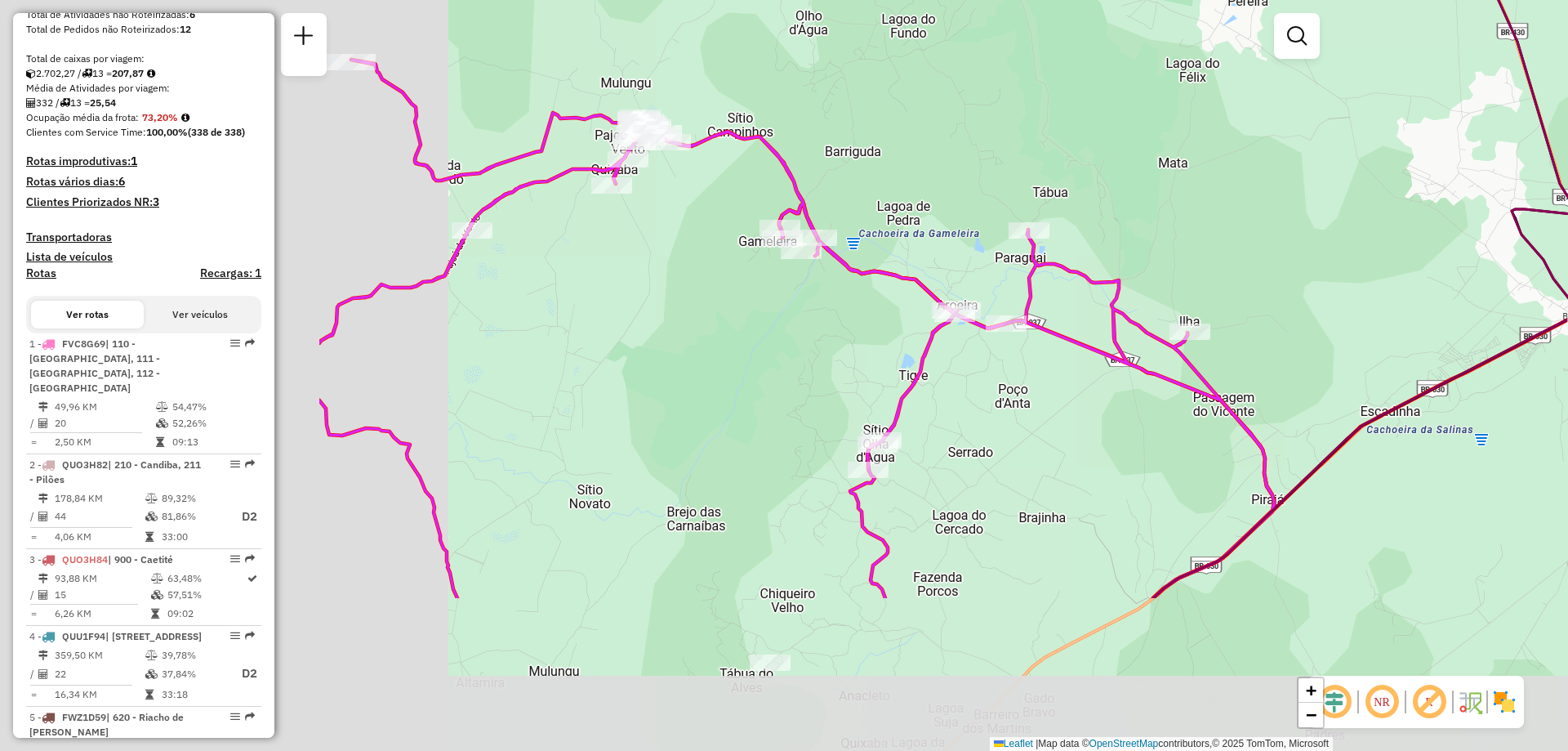
drag, startPoint x: 813, startPoint y: 615, endPoint x: 1339, endPoint y: 380, distance: 576.1
click at [1339, 380] on div "Janela de atendimento Grade de atendimento Capacidade Transportadoras Veículos …" at bounding box center [784, 375] width 1568 height 751
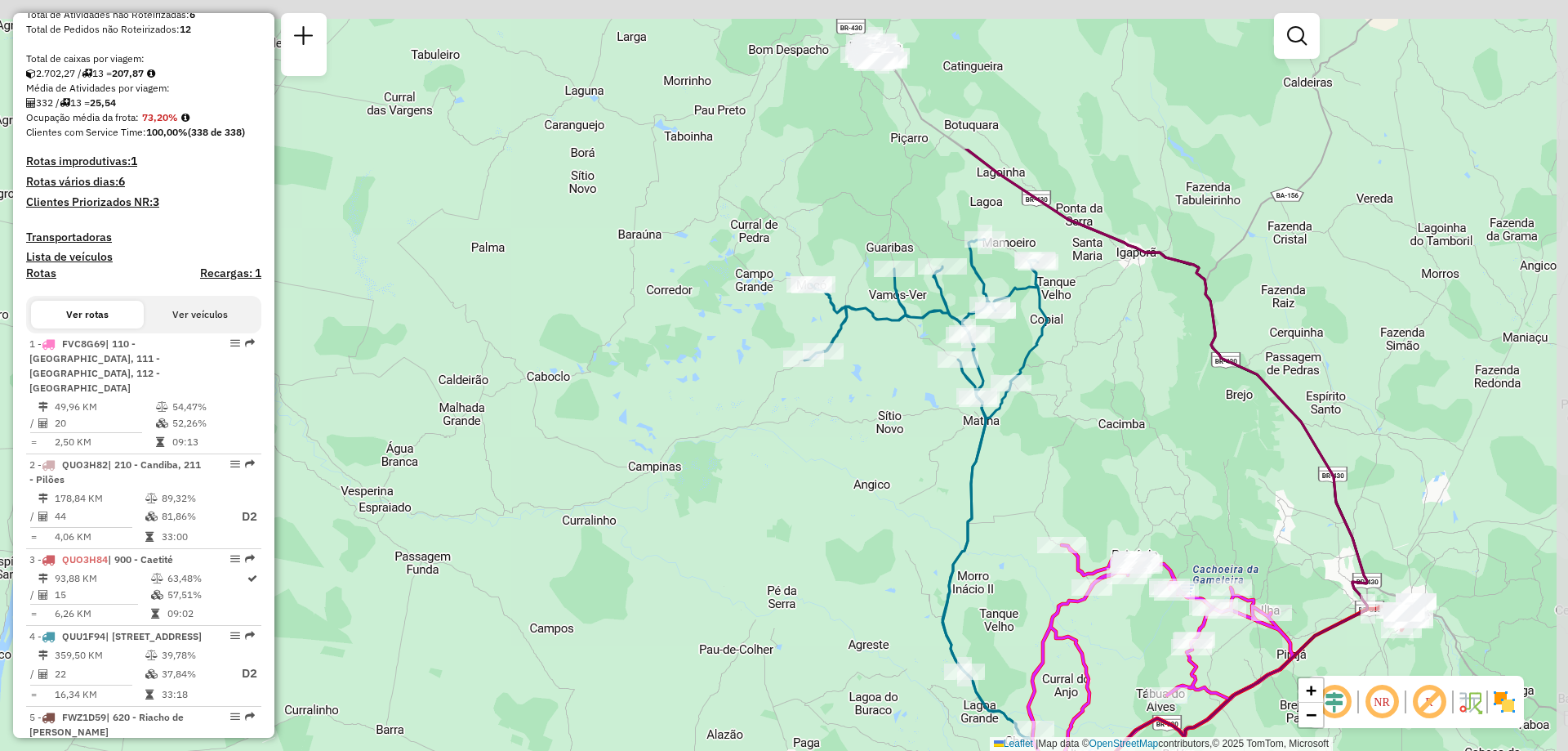
drag, startPoint x: 1146, startPoint y: 182, endPoint x: 1132, endPoint y: 393, distance: 211.5
click at [1132, 393] on div "Janela de atendimento Grade de atendimento Capacidade Transportadoras Veículos …" at bounding box center [784, 375] width 1568 height 751
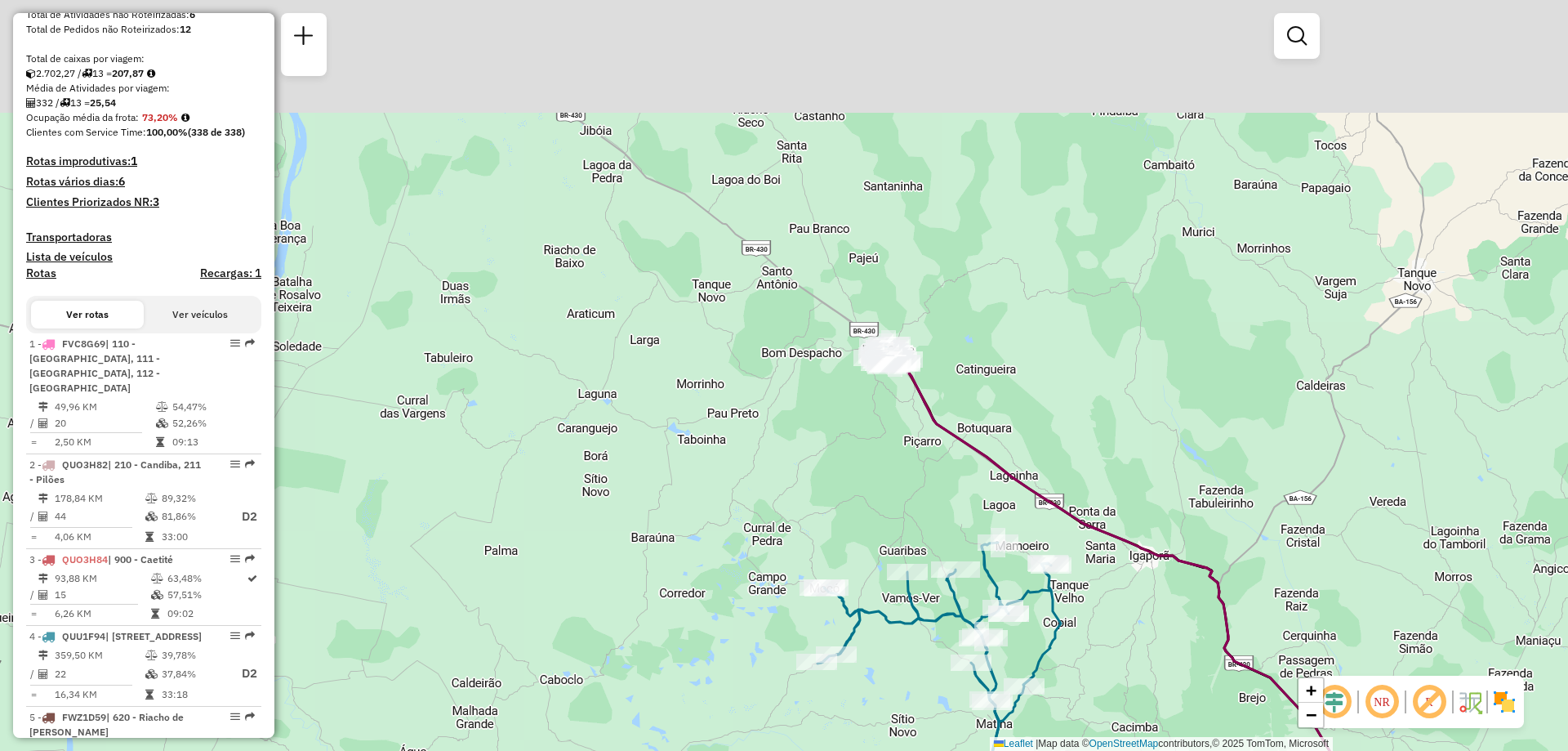
drag, startPoint x: 891, startPoint y: 111, endPoint x: 906, endPoint y: 384, distance: 273.4
click at [906, 384] on icon at bounding box center [1135, 725] width 488 height 739
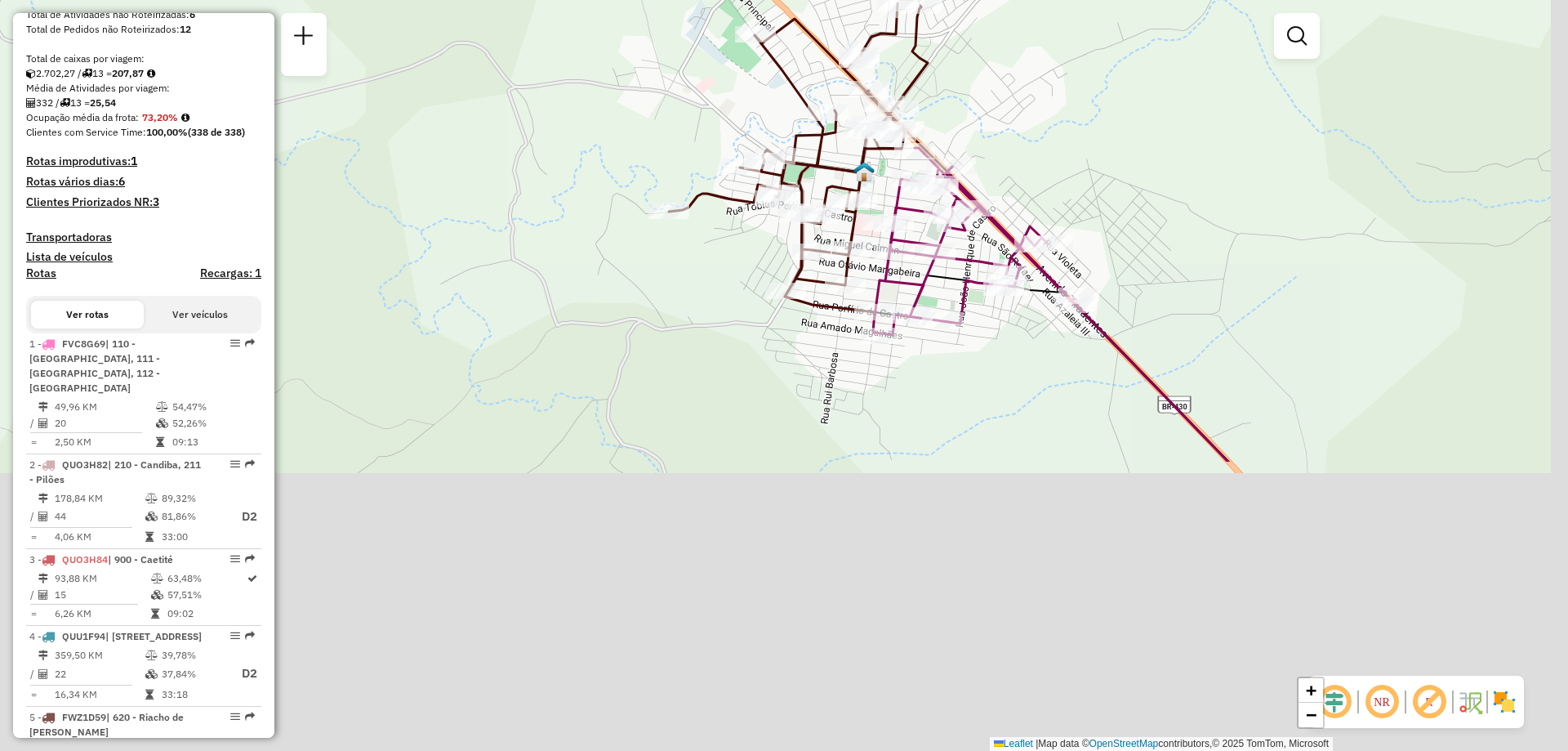
drag, startPoint x: 1104, startPoint y: 550, endPoint x: 1070, endPoint y: 163, distance: 388.5
click at [1070, 163] on div "Janela de atendimento Grade de atendimento Capacidade Transportadoras Veículos …" at bounding box center [784, 375] width 1568 height 751
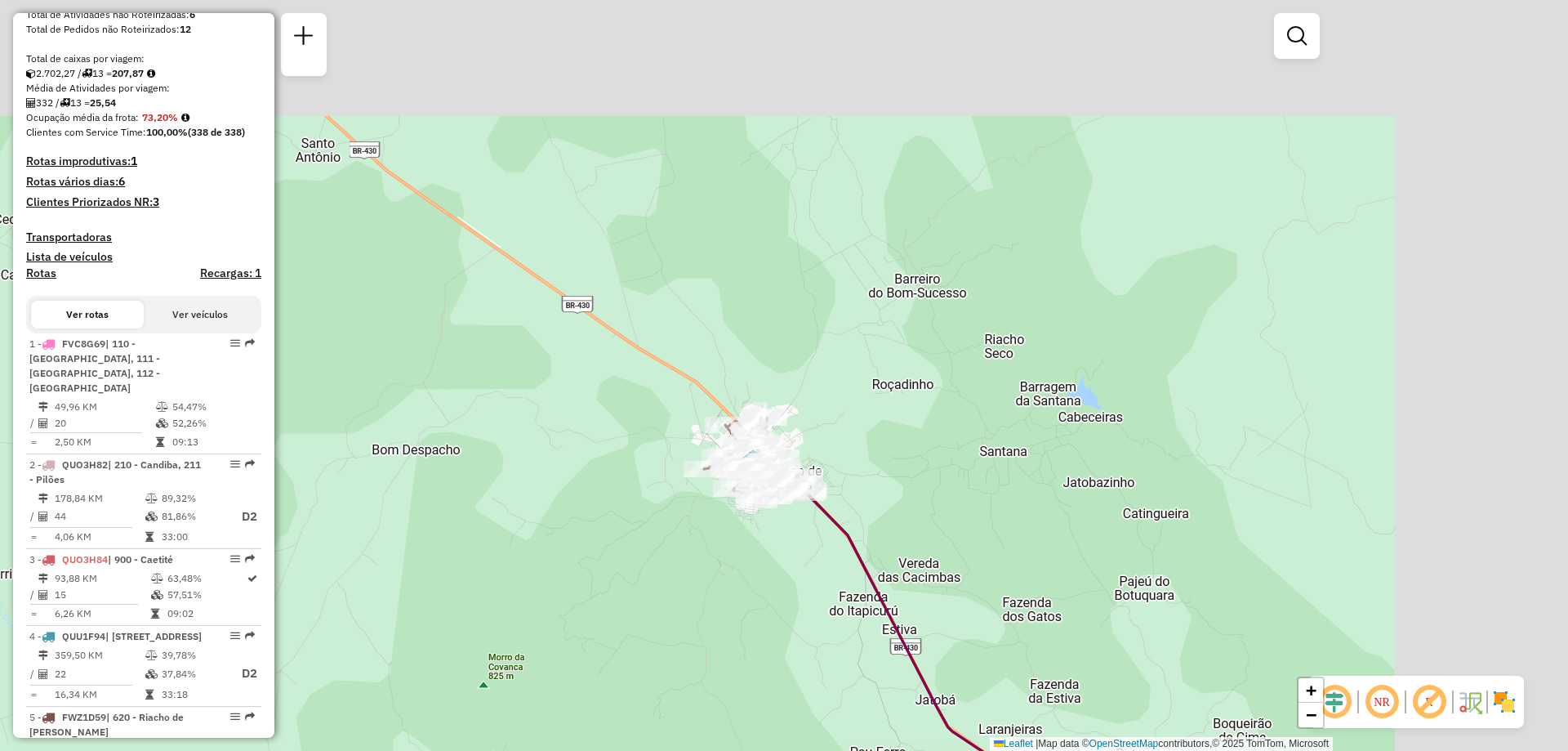
drag, startPoint x: 1103, startPoint y: 359, endPoint x: 794, endPoint y: 613, distance: 400.0
click at [796, 621] on div "Janela de atendimento Grade de atendimento Capacidade Transportadoras Veículos …" at bounding box center [784, 375] width 1568 height 751
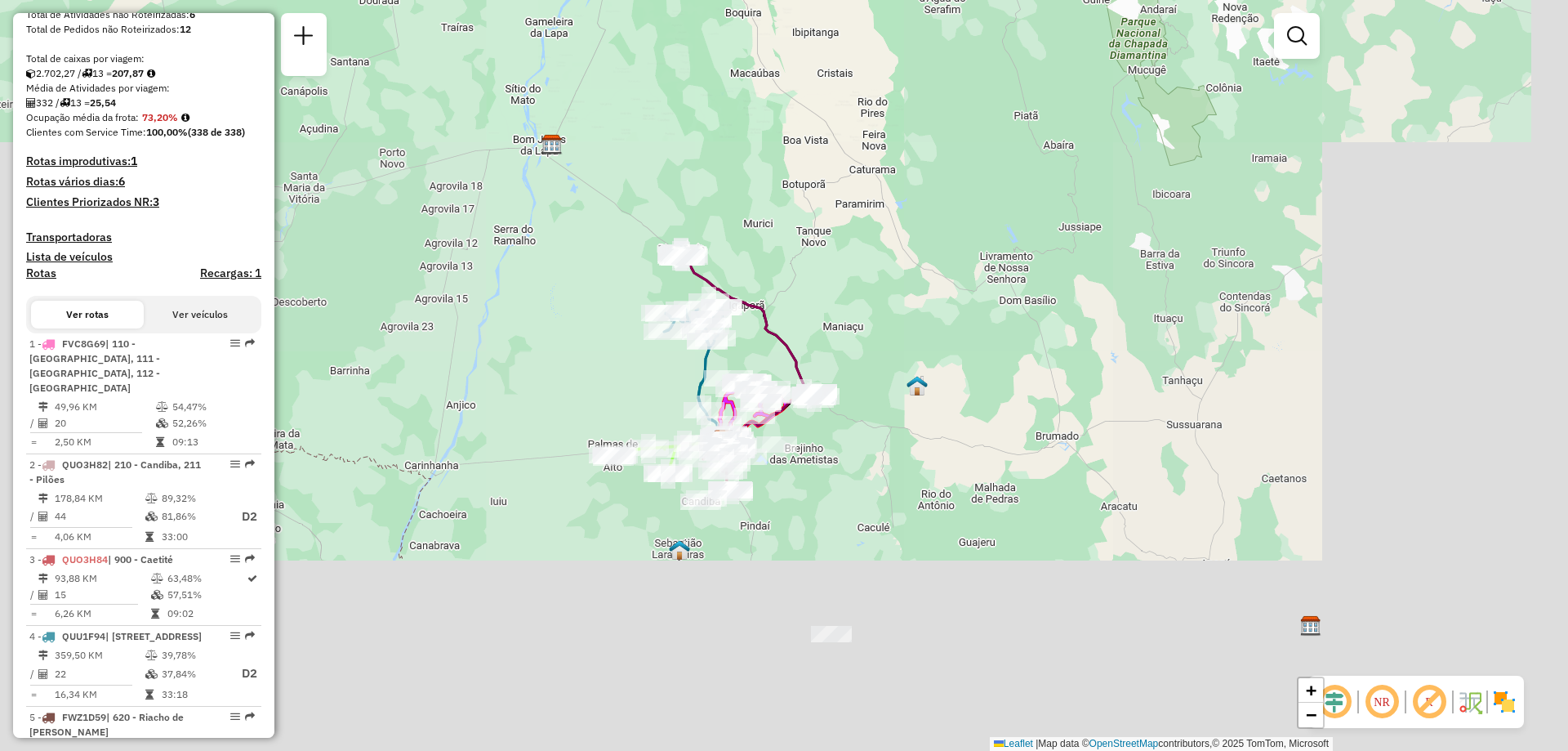
drag, startPoint x: 903, startPoint y: 616, endPoint x: 781, endPoint y: 233, distance: 402.0
click at [782, 233] on div "Janela de atendimento Grade de atendimento Capacidade Transportadoras Veículos …" at bounding box center [784, 375] width 1568 height 751
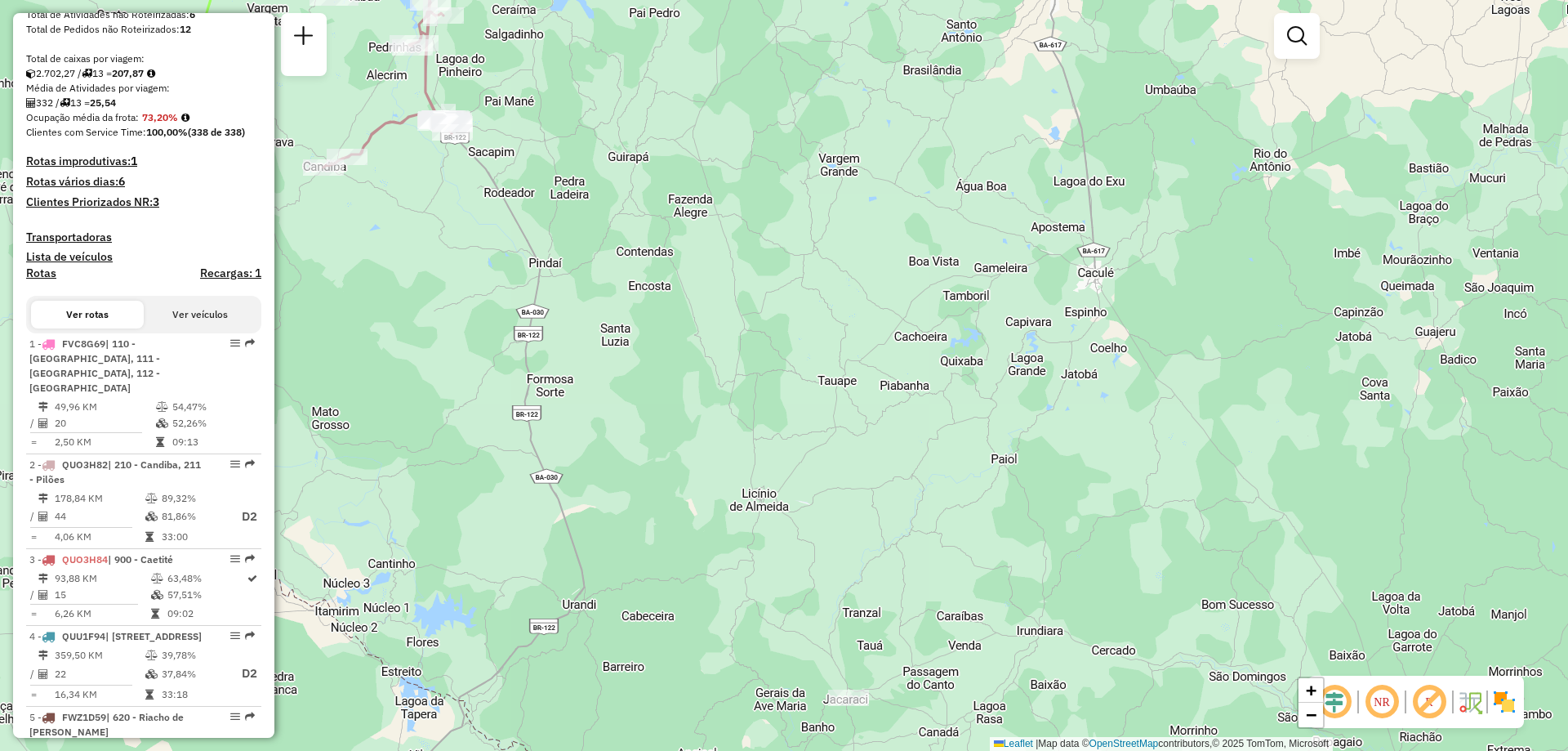
drag, startPoint x: 801, startPoint y: 551, endPoint x: 870, endPoint y: 632, distance: 106.4
click at [870, 632] on div "Janela de atendimento Grade de atendimento Capacidade Transportadoras Veículos …" at bounding box center [784, 375] width 1568 height 751
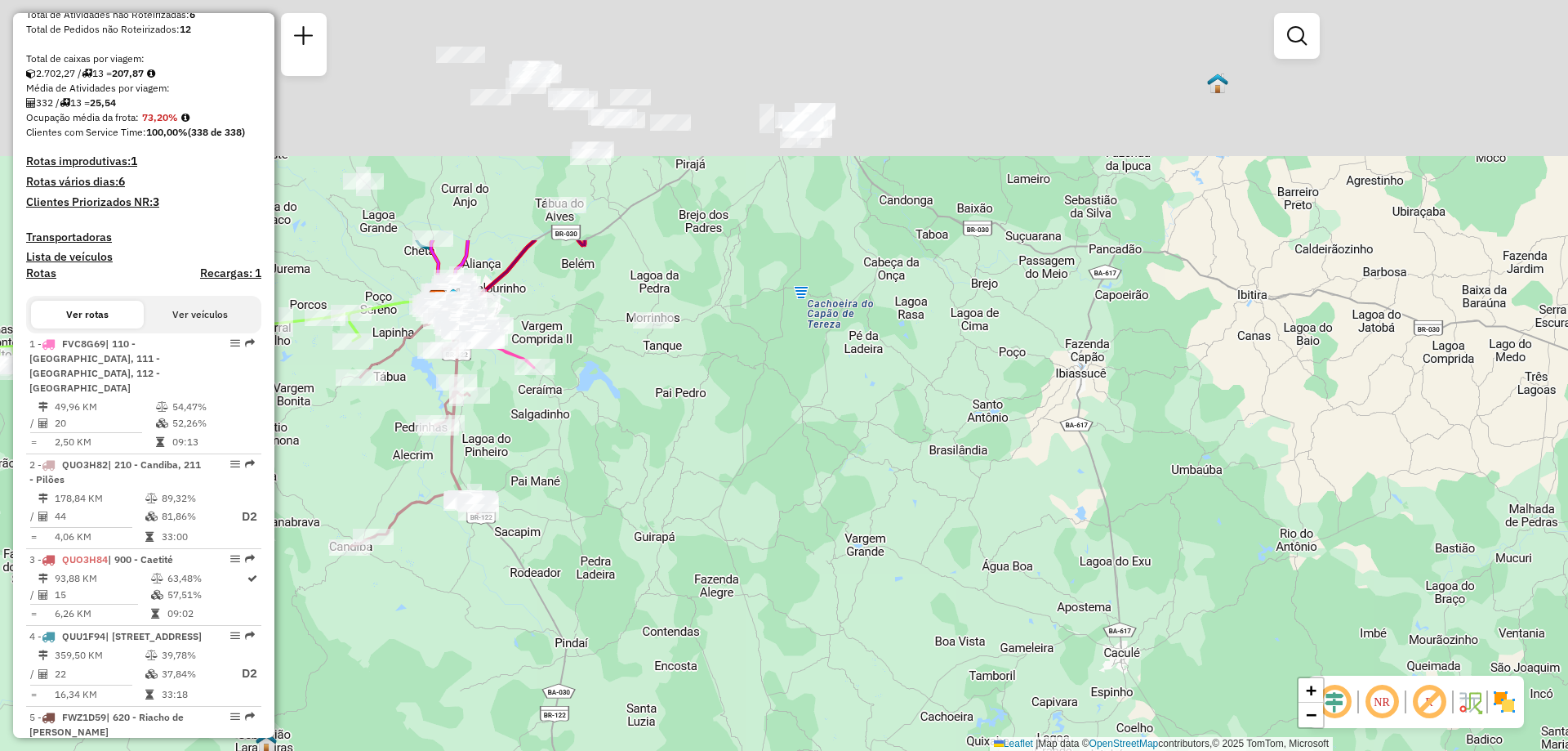
drag, startPoint x: 775, startPoint y: 168, endPoint x: 786, endPoint y: 484, distance: 316.2
click at [786, 484] on div "Janela de atendimento Grade de atendimento Capacidade Transportadoras Veículos …" at bounding box center [784, 375] width 1568 height 751
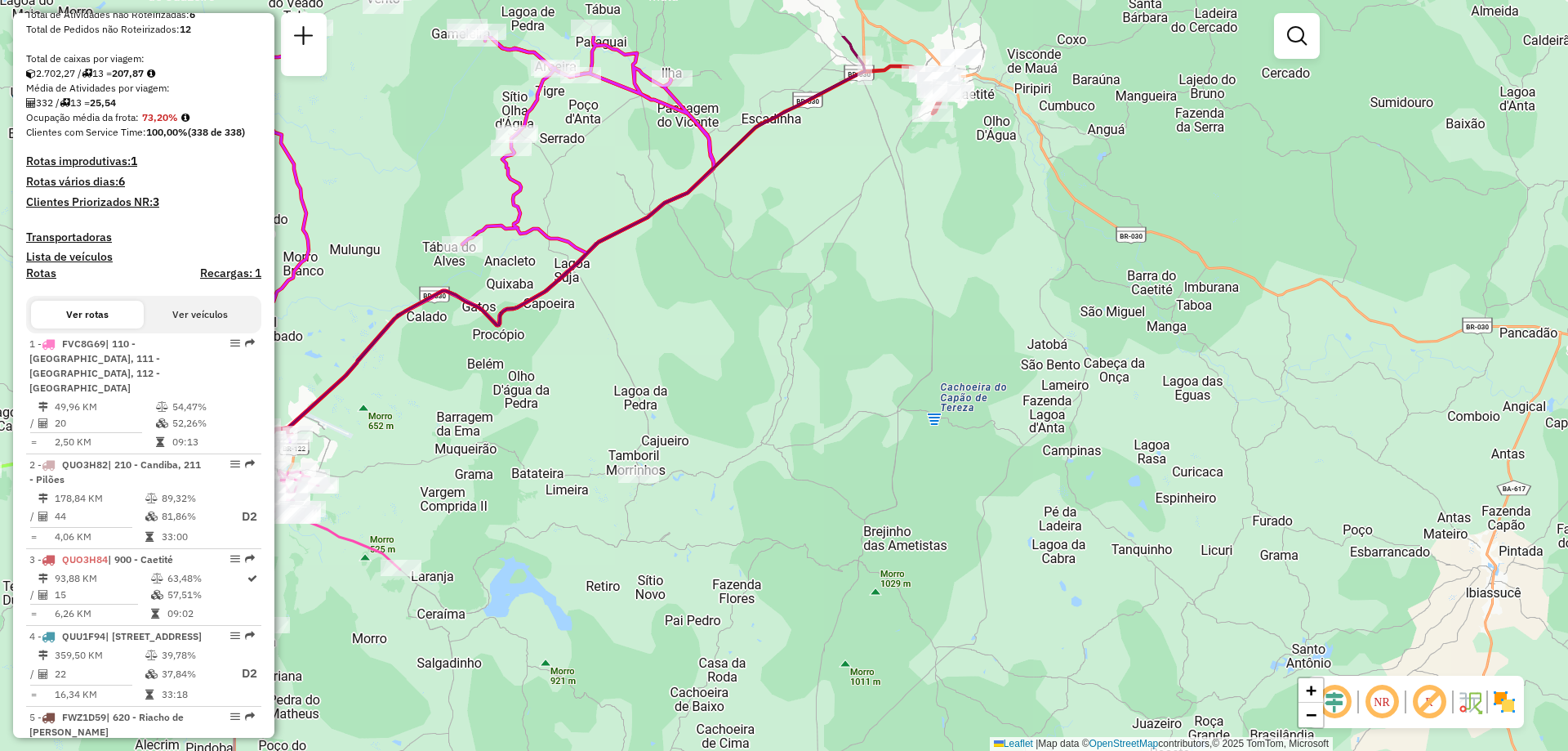
drag, startPoint x: 702, startPoint y: 238, endPoint x: 708, endPoint y: 334, distance: 96.2
click at [708, 334] on div "Janela de atendimento Grade de atendimento Capacidade Transportadoras Veículos …" at bounding box center [784, 375] width 1568 height 751
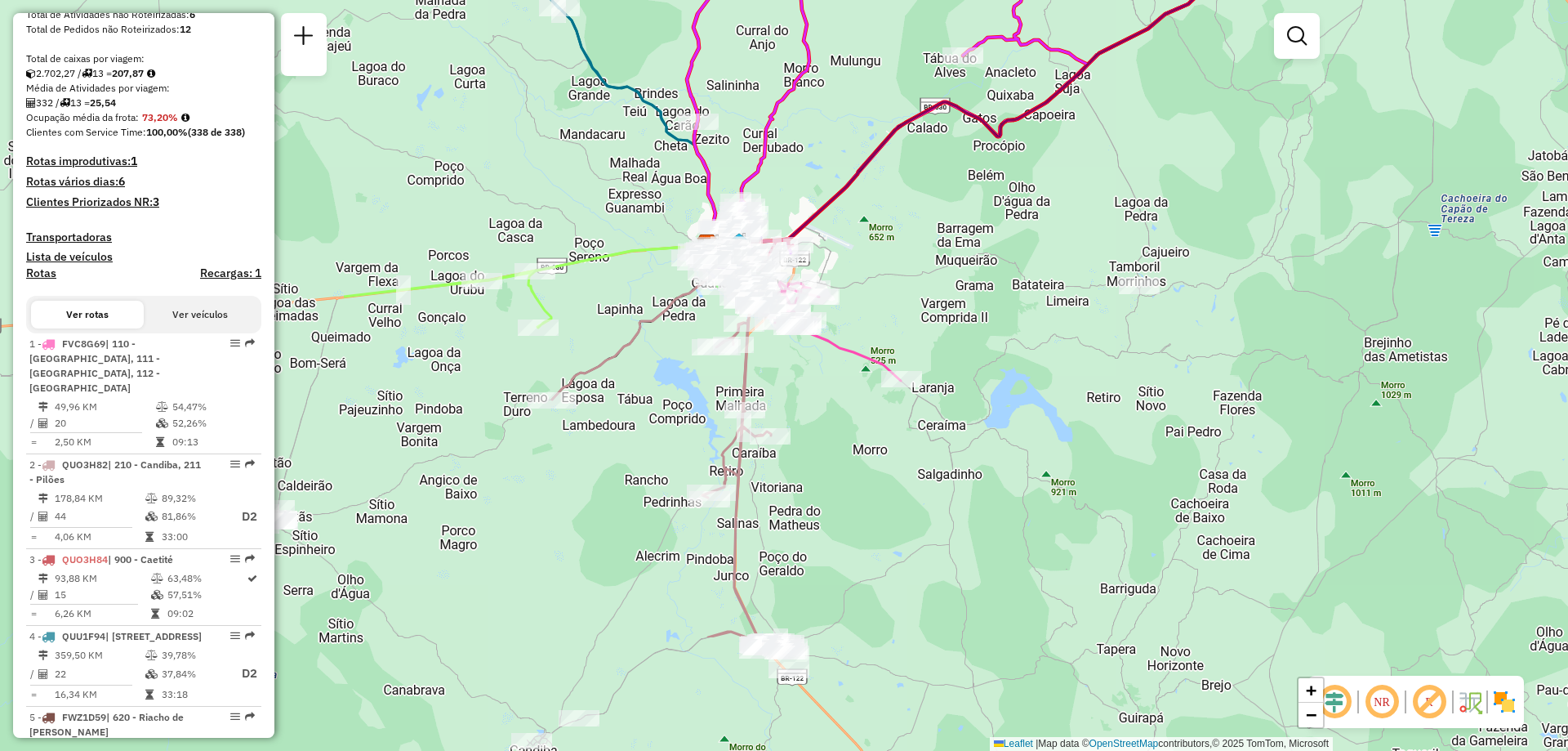
drag, startPoint x: 540, startPoint y: 302, endPoint x: 1039, endPoint y: 115, distance: 532.9
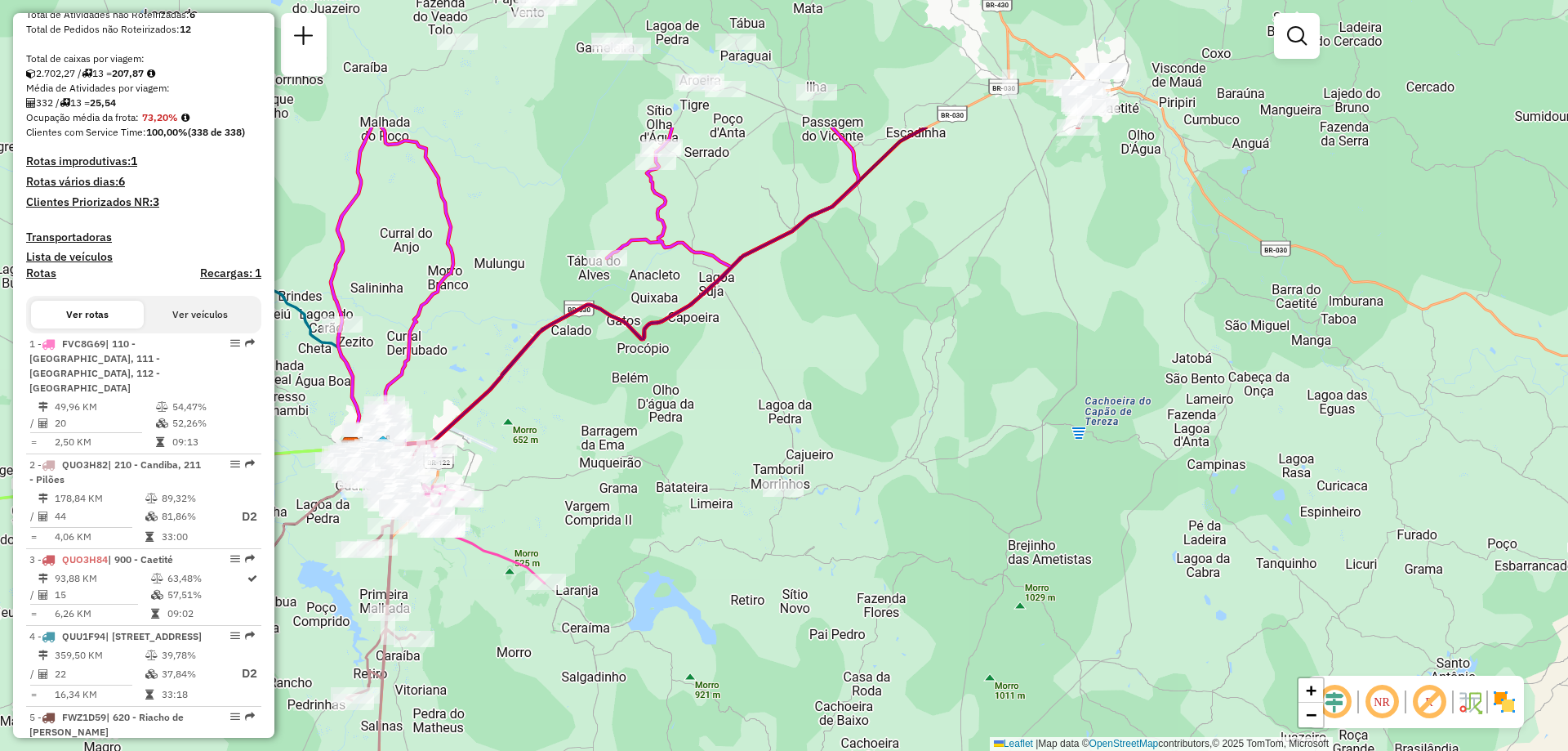
drag, startPoint x: 1026, startPoint y: 324, endPoint x: 653, endPoint y: 546, distance: 434.1
click at [653, 546] on div "Janela de atendimento Grade de atendimento Capacidade Transportadoras Veículos …" at bounding box center [784, 375] width 1568 height 751
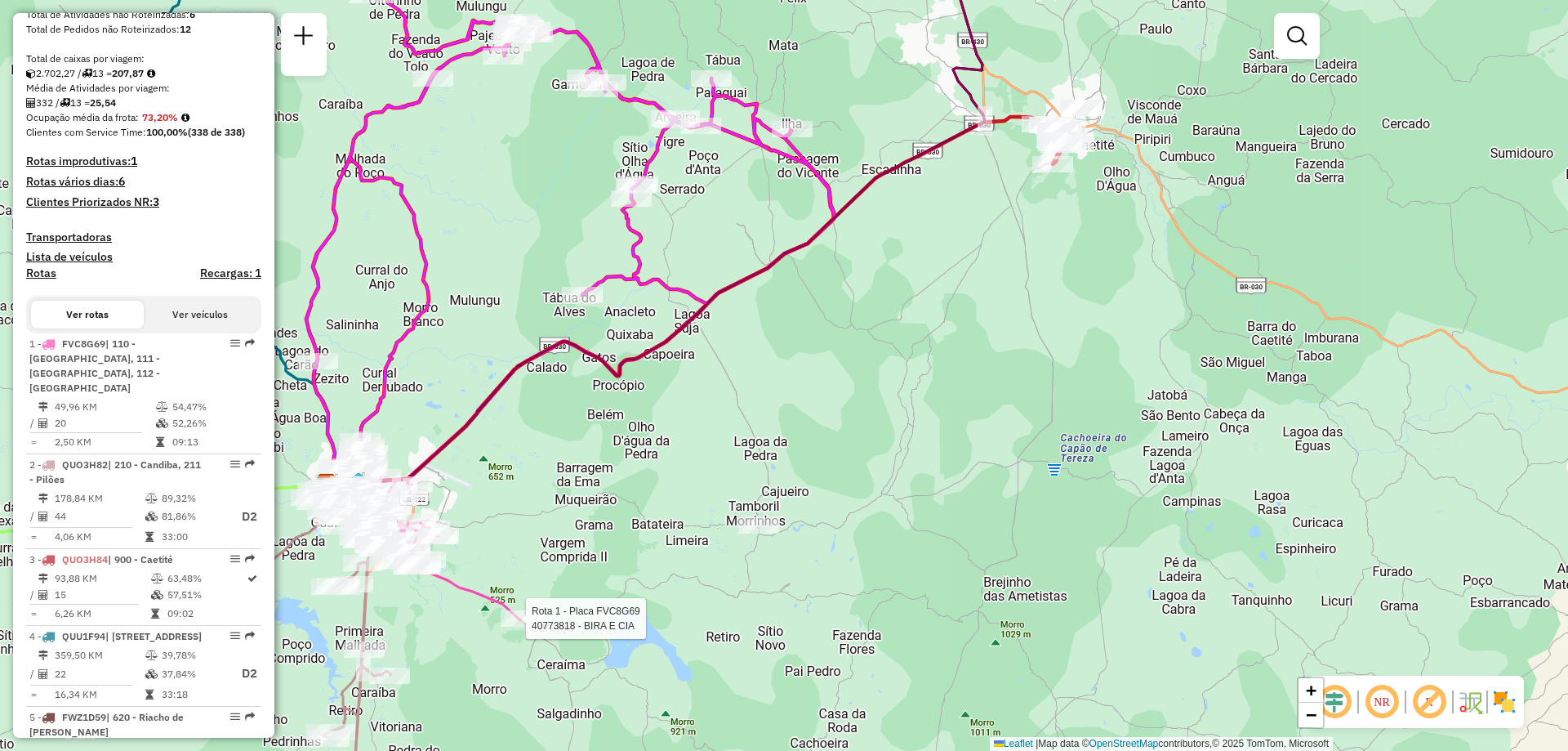
drag, startPoint x: 936, startPoint y: 484, endPoint x: 897, endPoint y: 532, distance: 61.8
click at [897, 532] on div "Rota 1 - Placa FVC8G69 40773818 - BIRA E CIA Janela de atendimento Grade de ate…" at bounding box center [784, 375] width 1568 height 751
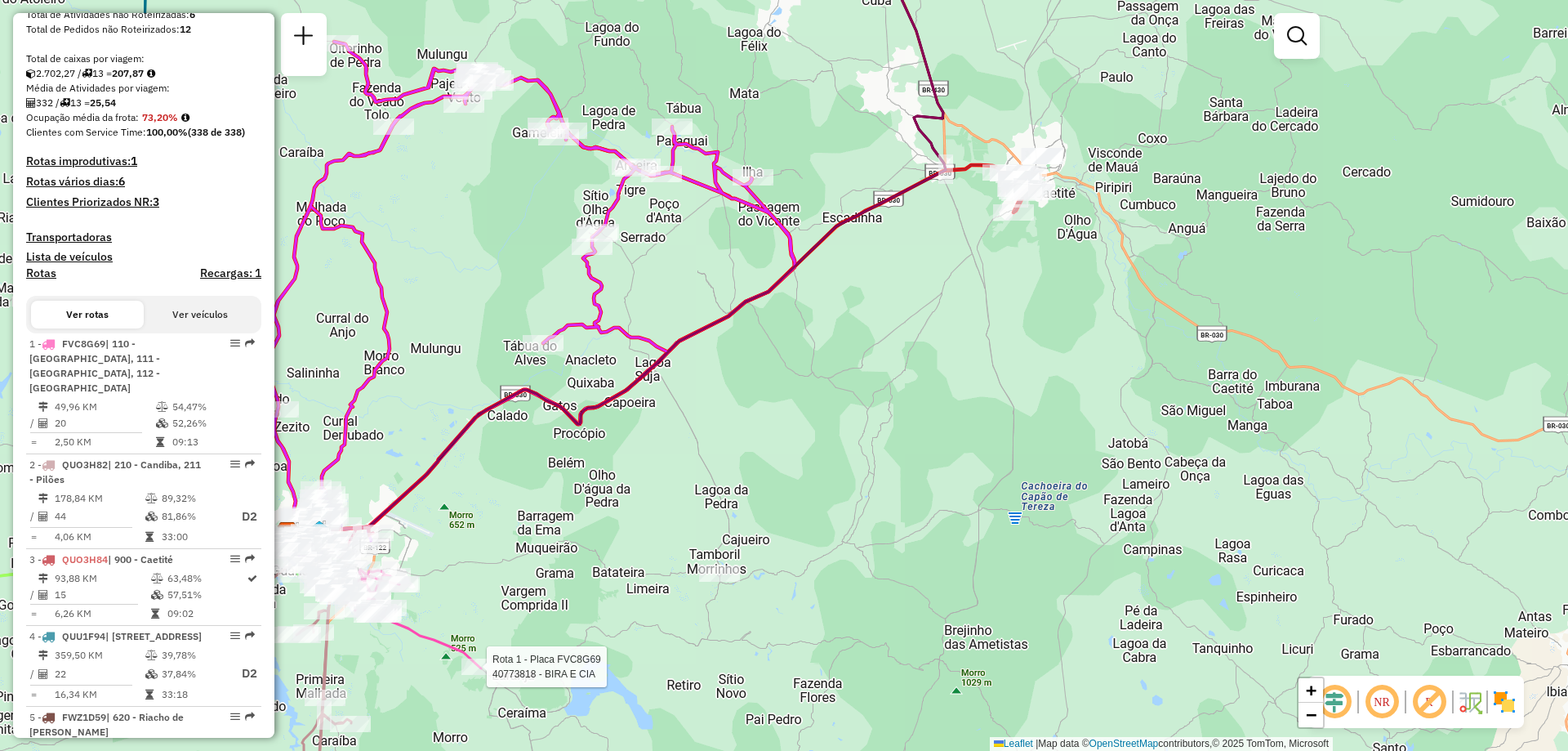
drag, startPoint x: 722, startPoint y: 490, endPoint x: 763, endPoint y: 454, distance: 54.6
click at [759, 458] on div "Rota 1 - Placa FVC8G69 40773818 - BIRA E CIA Janela de atendimento Grade de ate…" at bounding box center [784, 375] width 1568 height 751
